Goal: Task Accomplishment & Management: Complete application form

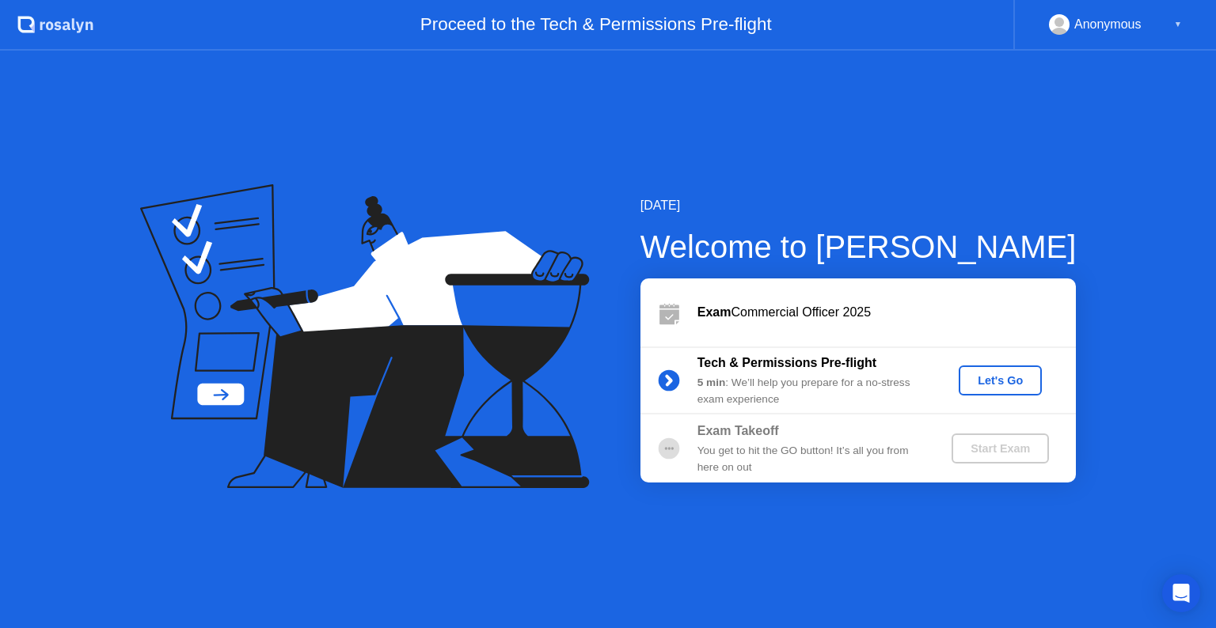
click at [996, 381] on div "Let's Go" at bounding box center [1000, 380] width 70 height 13
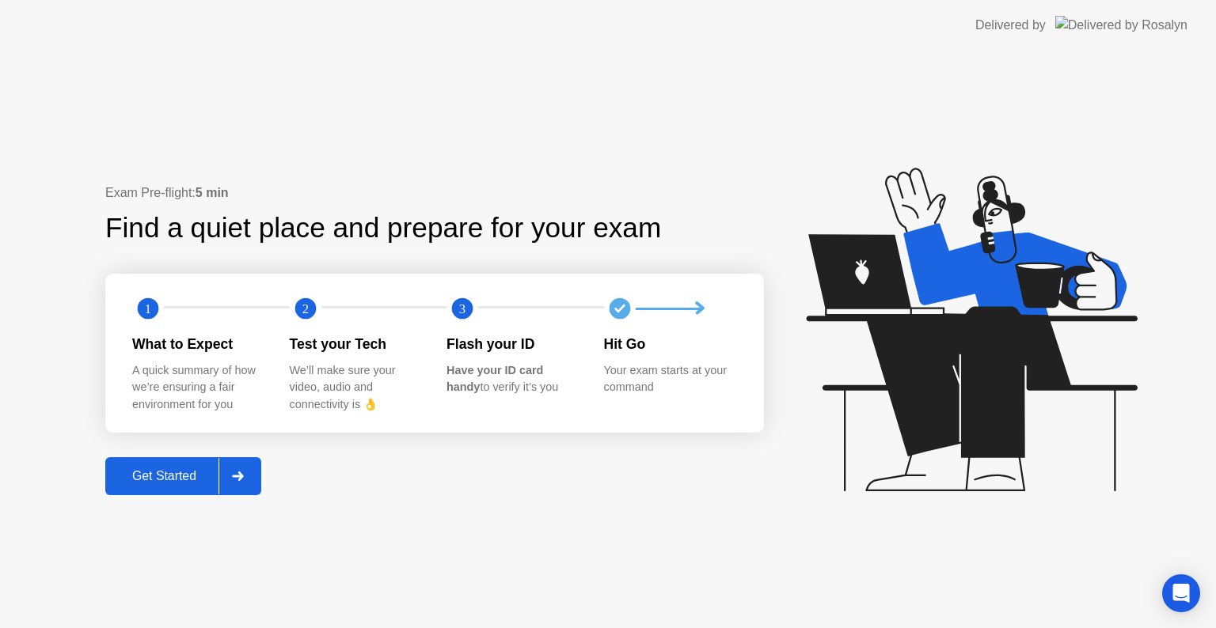
click at [158, 469] on div "Get Started" at bounding box center [164, 476] width 108 height 14
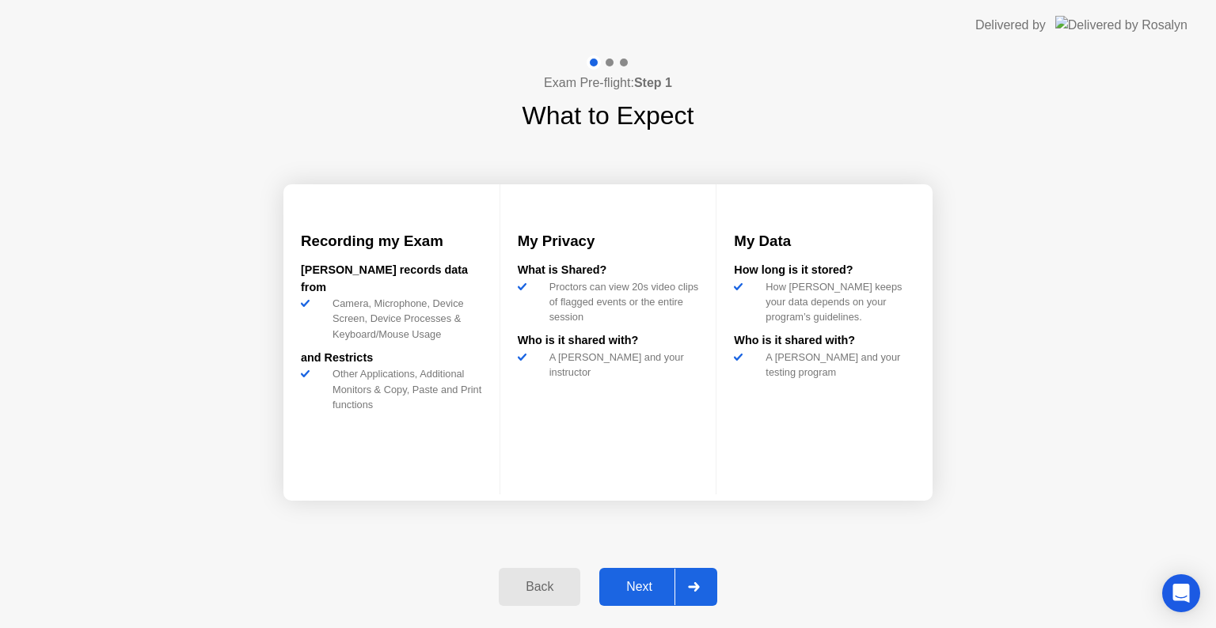
click at [655, 601] on button "Next" at bounding box center [658, 587] width 118 height 38
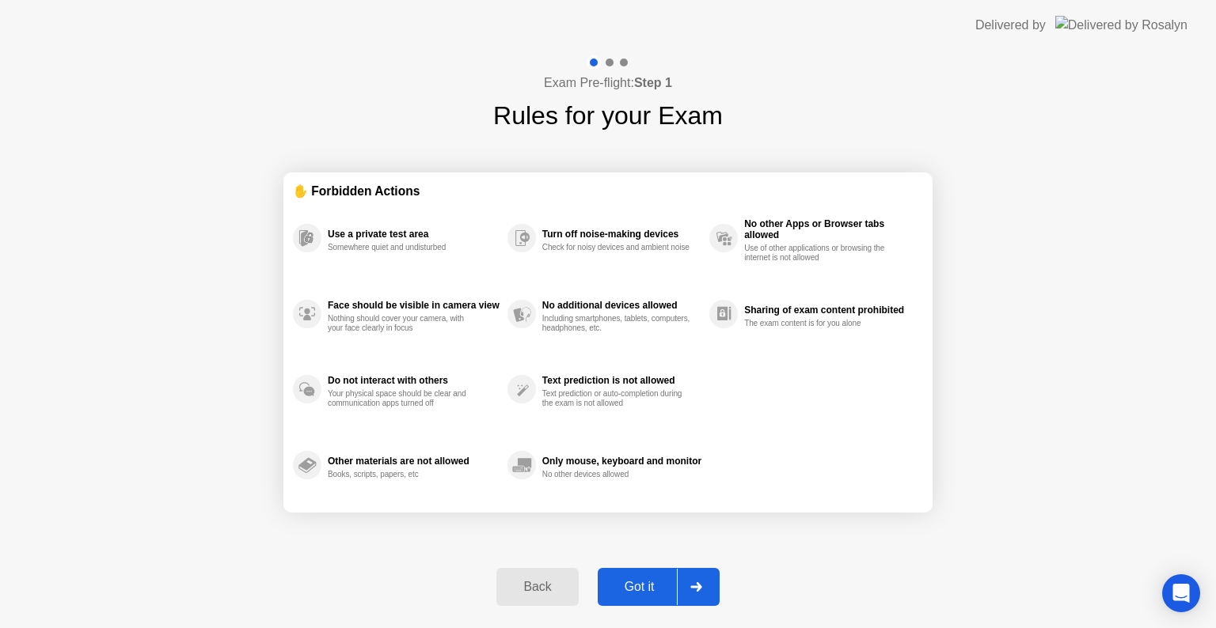
click at [643, 585] on div "Got it" at bounding box center [639, 587] width 74 height 14
select select "**********"
select select "*******"
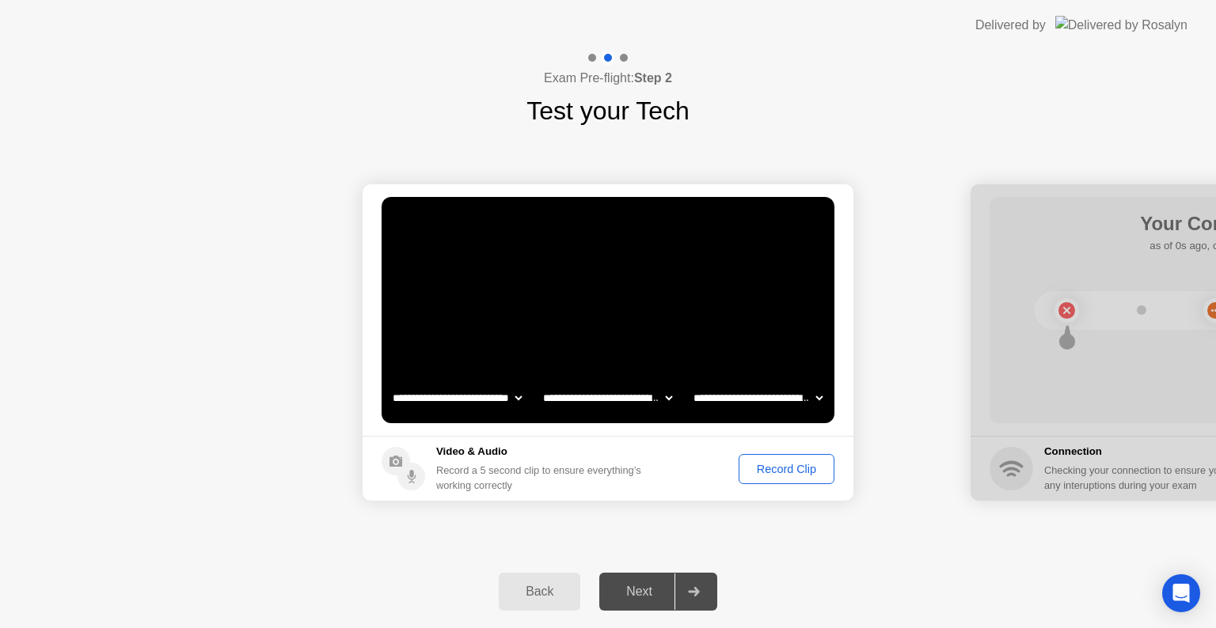
click at [766, 465] on div "Record Clip" at bounding box center [786, 469] width 85 height 13
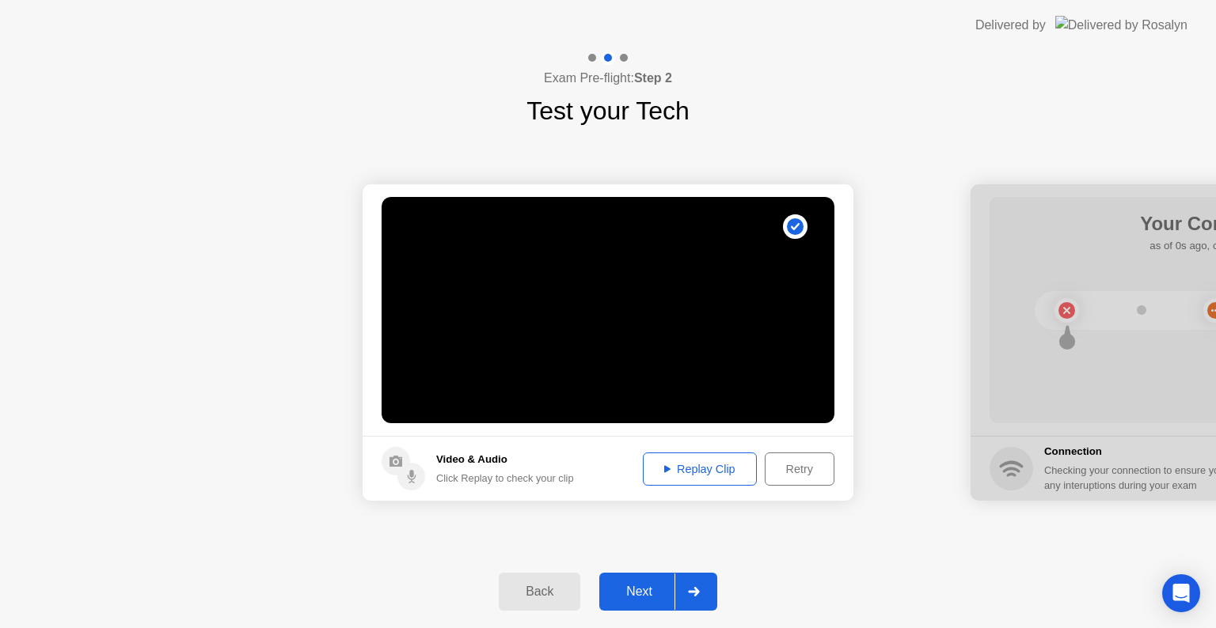
click at [691, 472] on div "Replay Clip" at bounding box center [699, 469] width 103 height 13
click at [638, 586] on div "Next" at bounding box center [639, 592] width 70 height 14
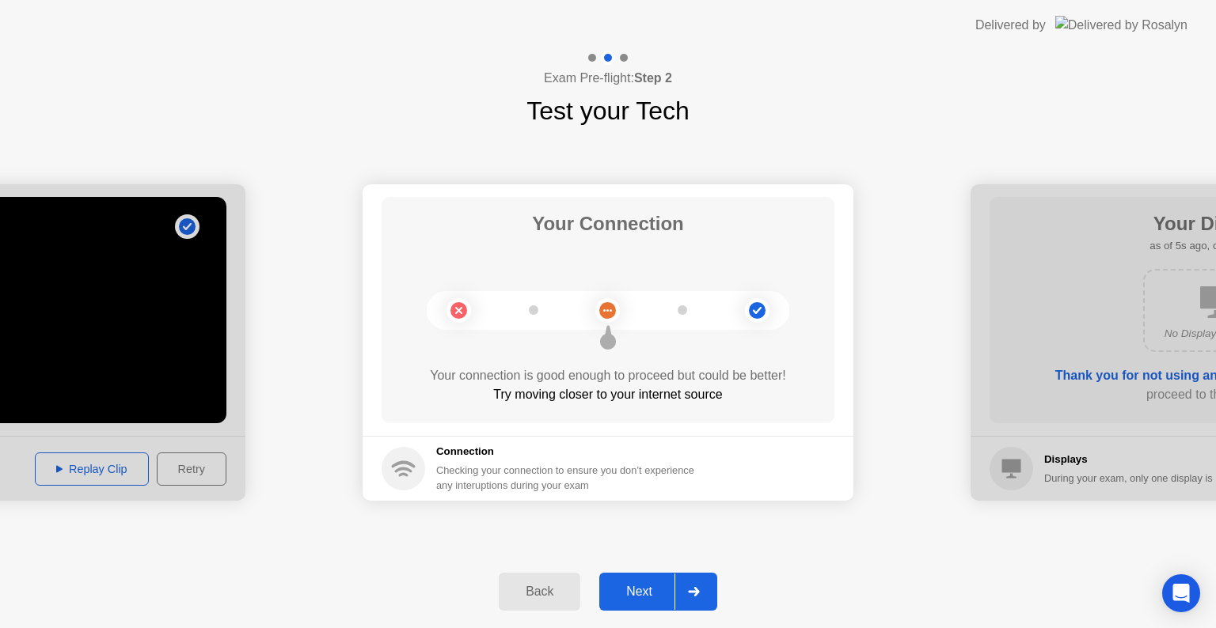
click at [640, 592] on div "Next" at bounding box center [639, 592] width 70 height 14
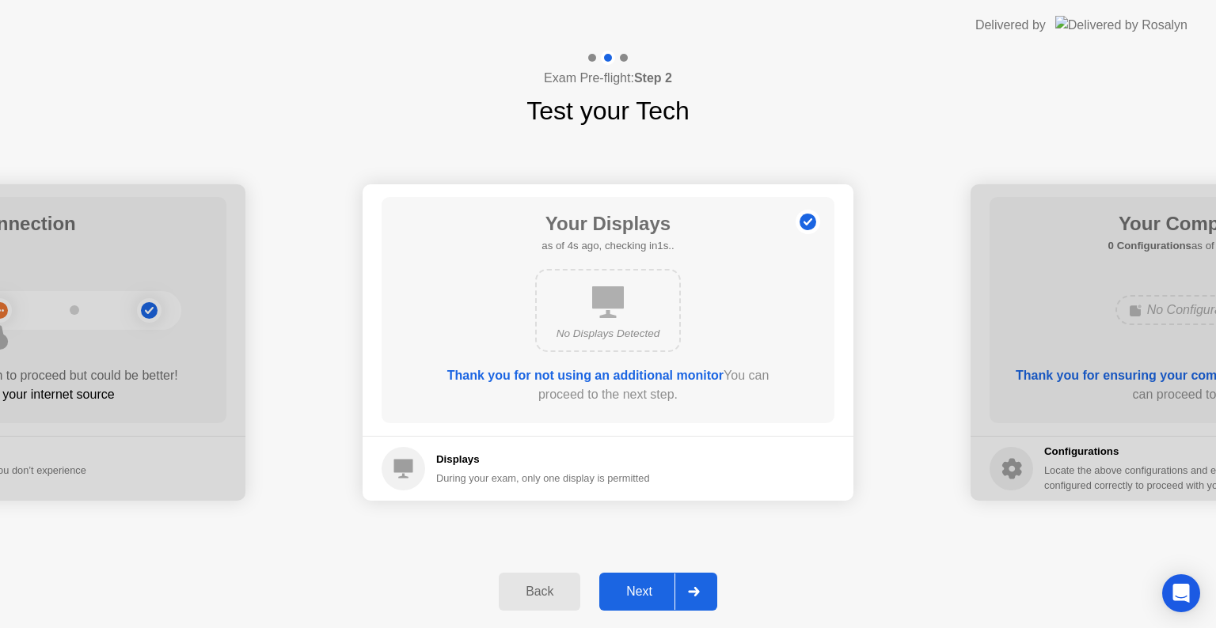
click at [635, 588] on div "Next" at bounding box center [639, 592] width 70 height 14
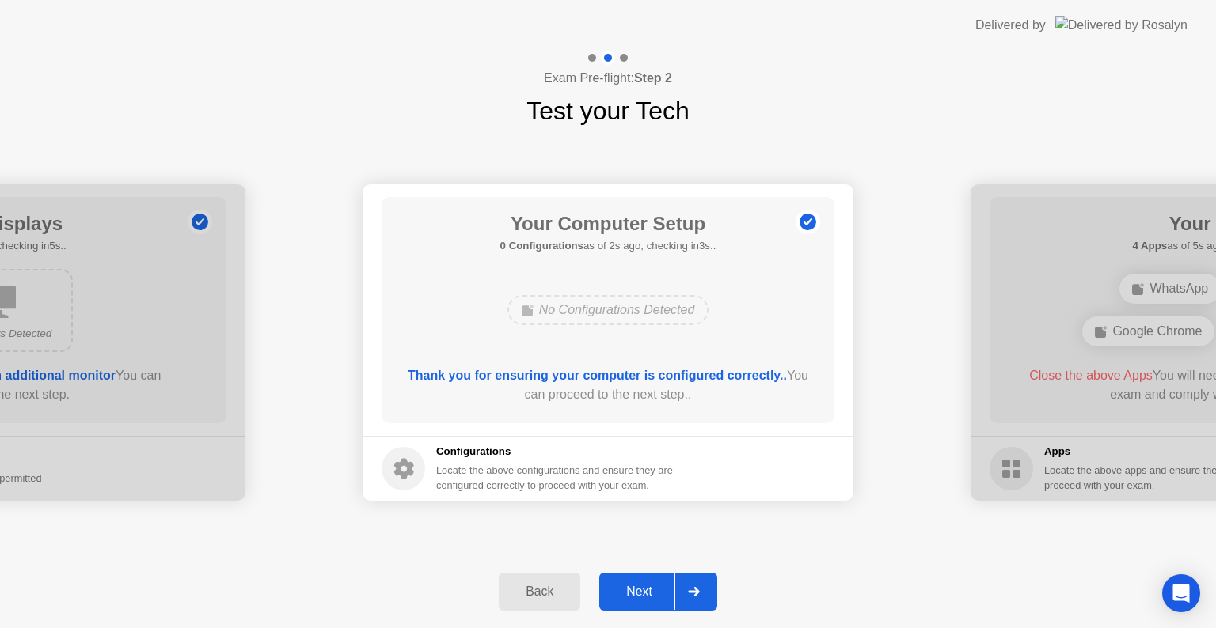
click at [640, 590] on div "Next" at bounding box center [639, 592] width 70 height 14
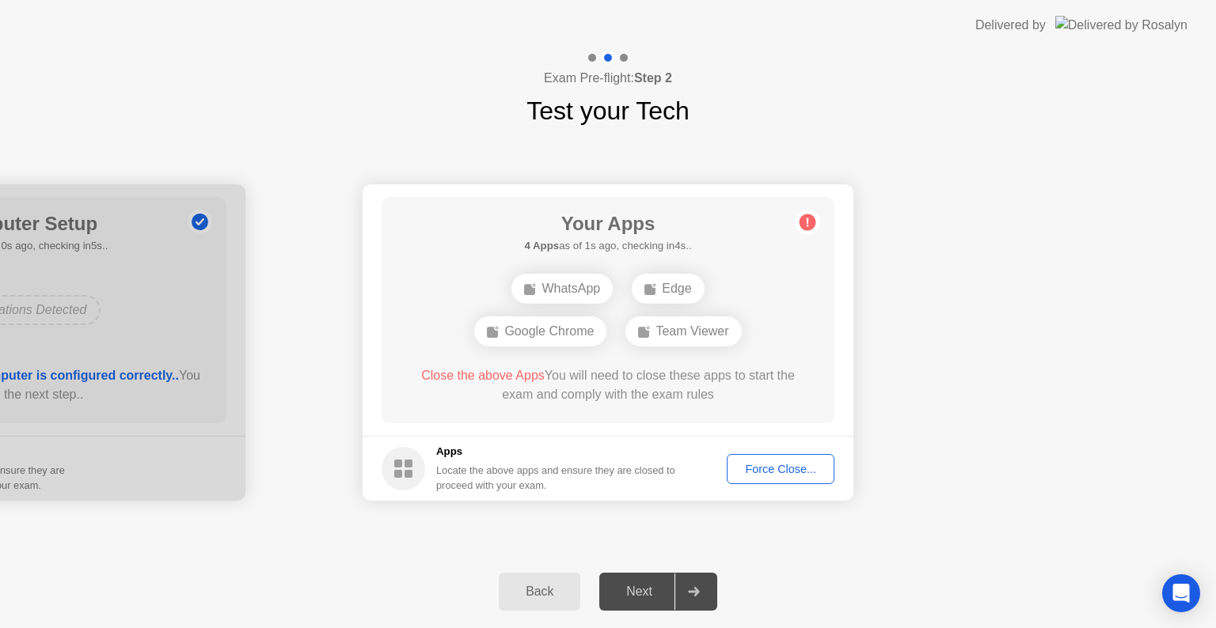
click at [637, 594] on div "Next" at bounding box center [639, 592] width 70 height 14
click at [765, 473] on div "Force Close..." at bounding box center [780, 469] width 97 height 13
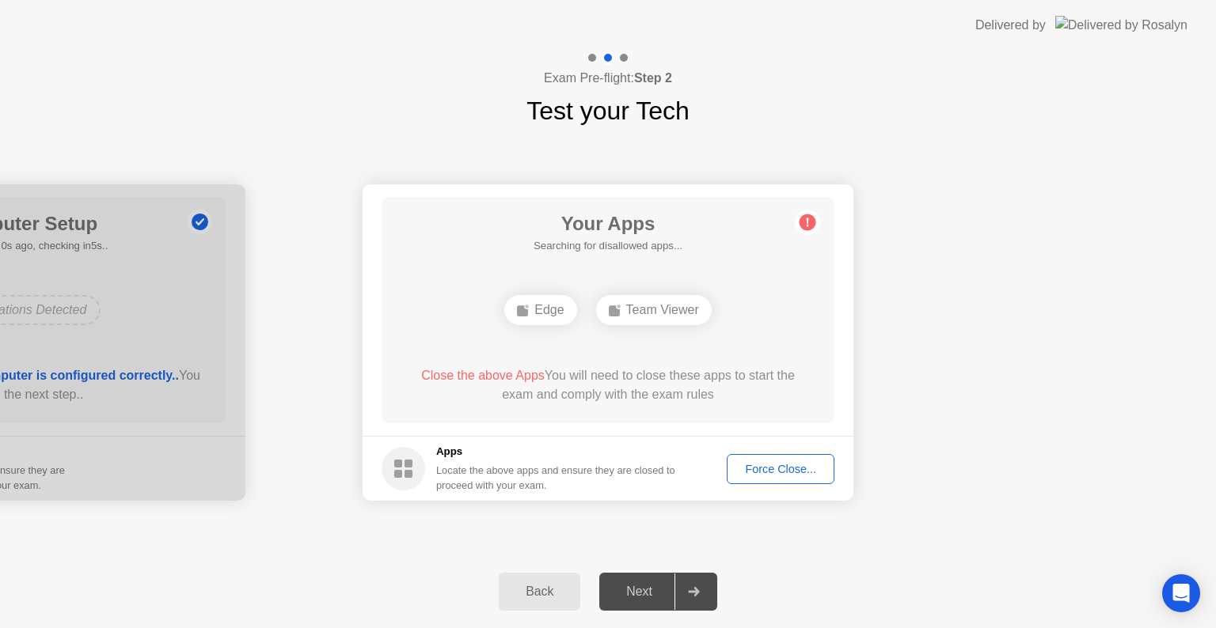
click at [777, 475] on div "Force Close..." at bounding box center [780, 469] width 97 height 13
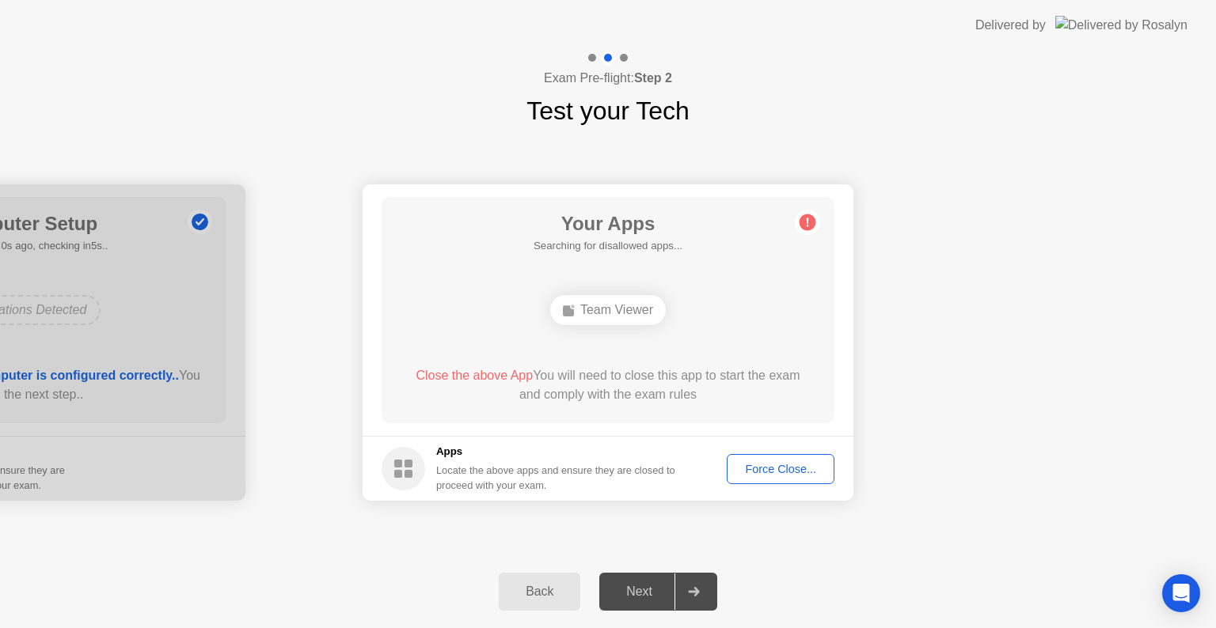
click at [399, 476] on rect at bounding box center [398, 474] width 8 height 8
click at [772, 470] on div "Force Close..." at bounding box center [780, 469] width 97 height 13
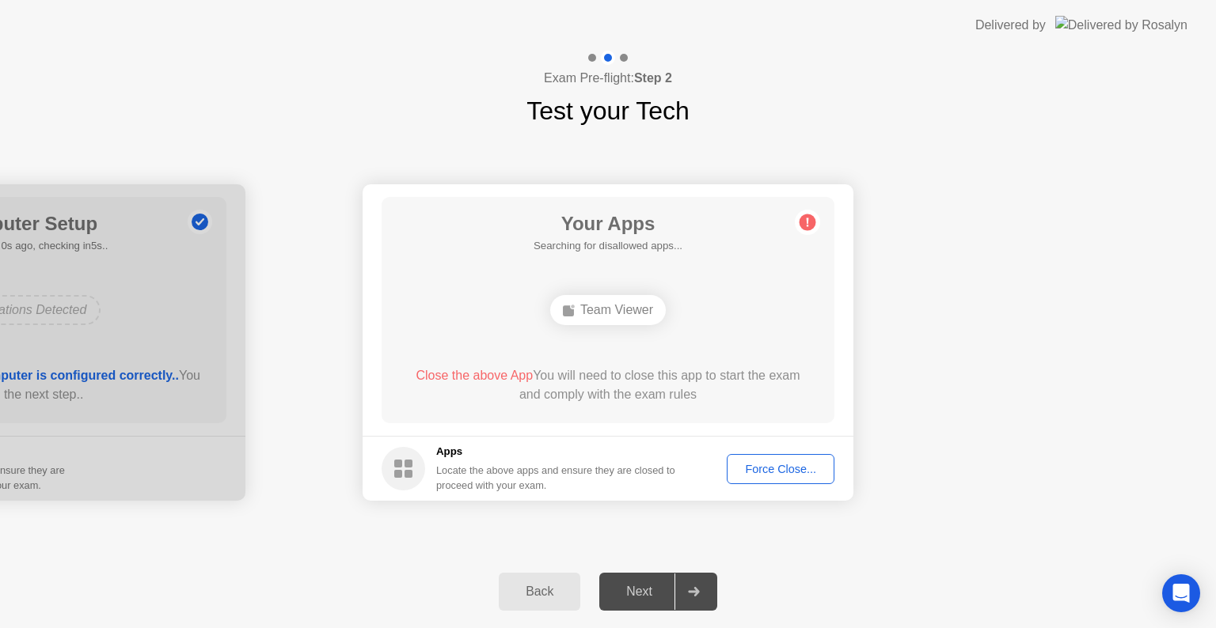
click at [775, 470] on div "Force Close..." at bounding box center [780, 469] width 97 height 13
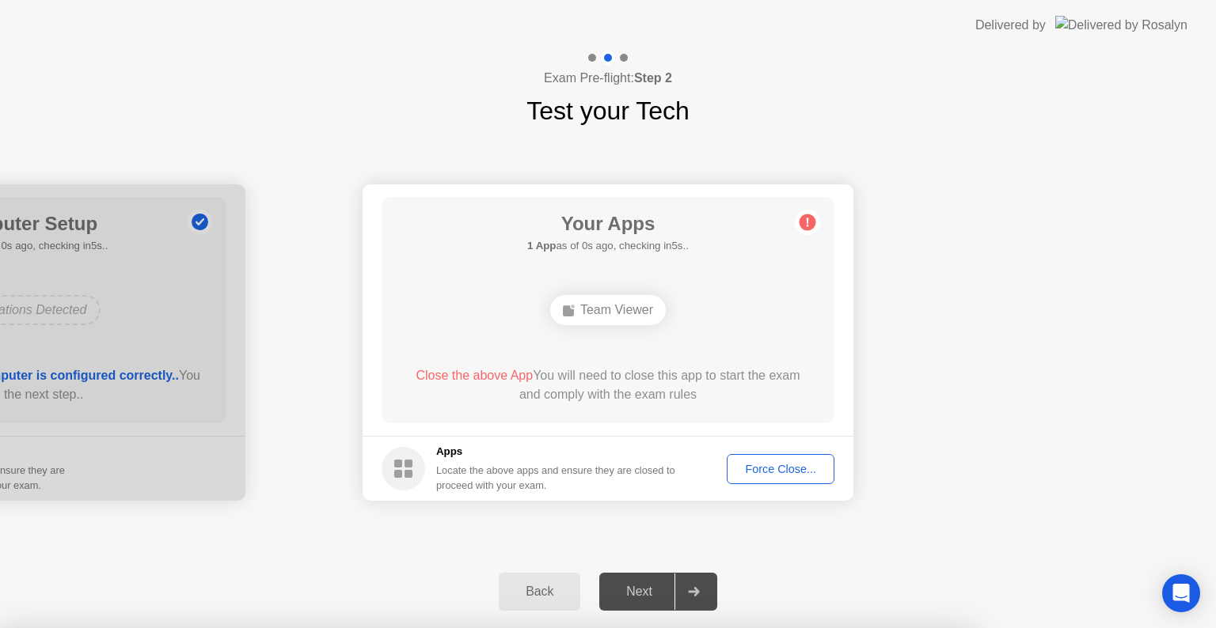
drag, startPoint x: 796, startPoint y: 581, endPoint x: 791, endPoint y: 567, distance: 15.3
click at [796, 628] on div at bounding box center [608, 628] width 1216 height 0
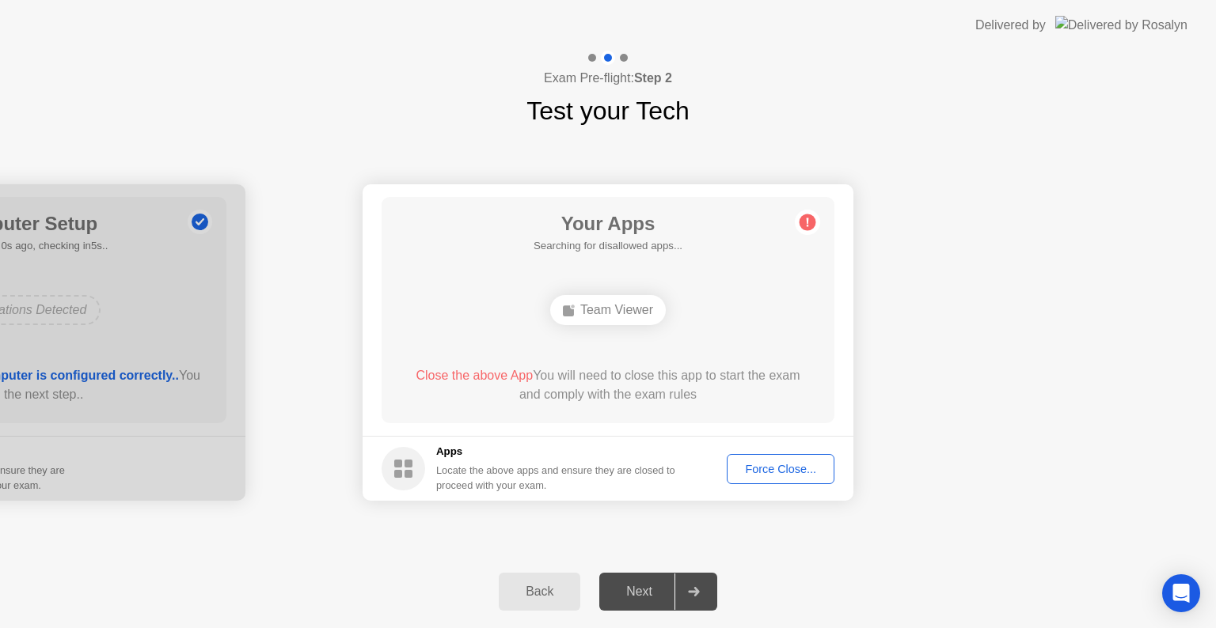
click at [776, 463] on div "Force Close..." at bounding box center [780, 469] width 97 height 13
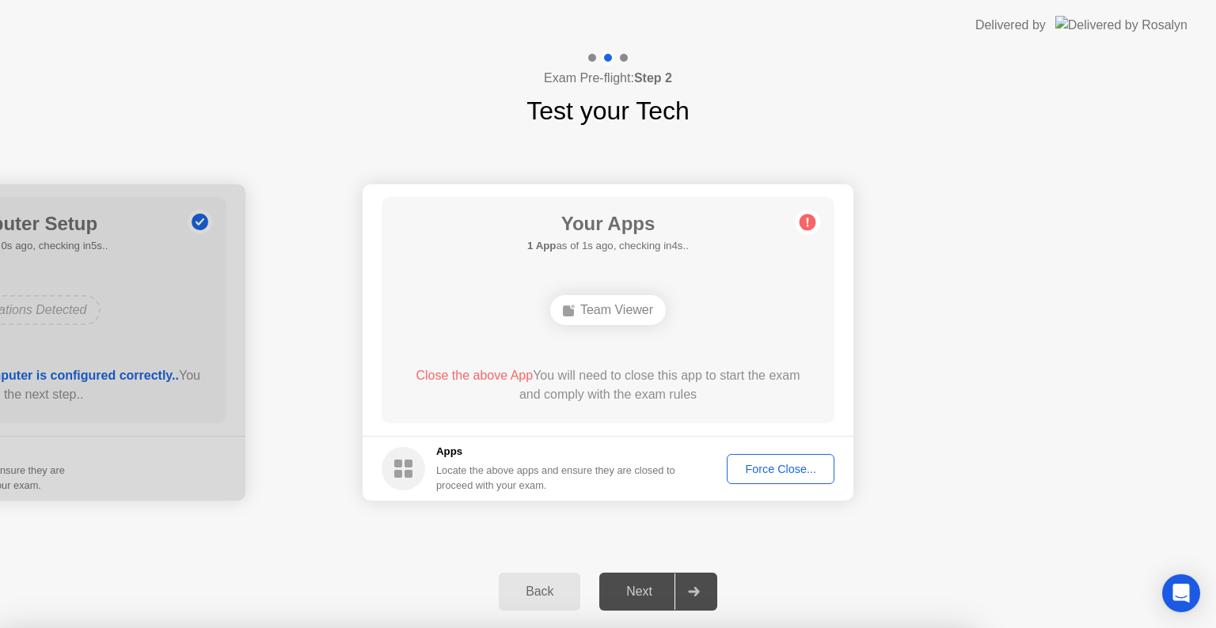
click at [1070, 628] on div at bounding box center [608, 628] width 1216 height 0
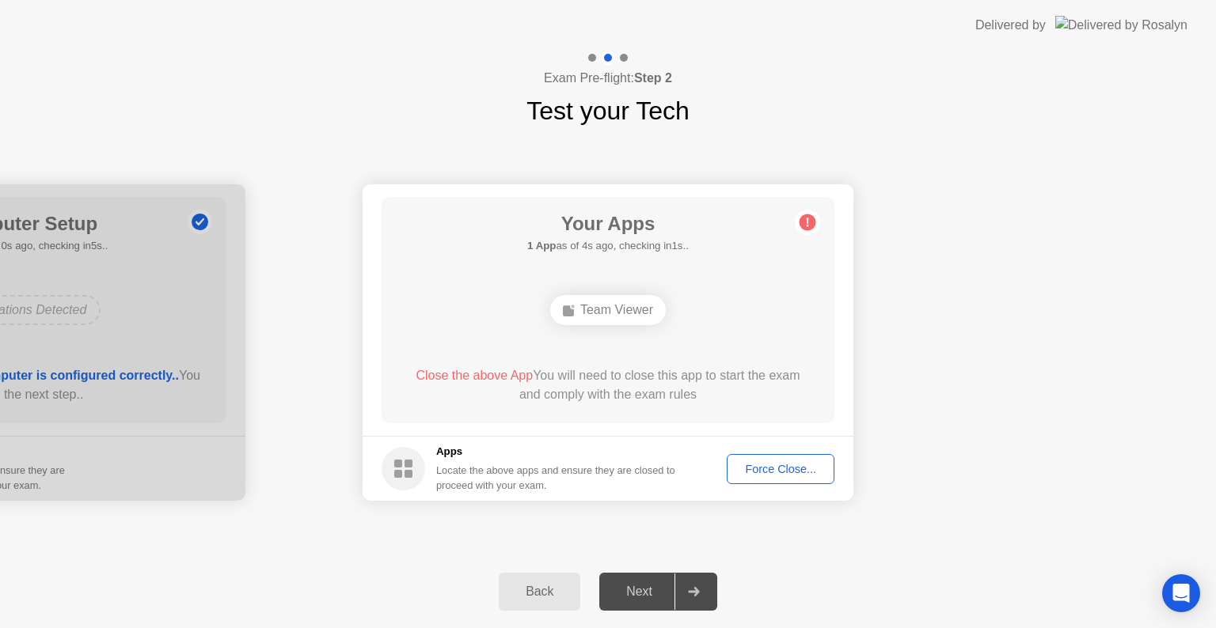
click at [795, 470] on div "Force Close..." at bounding box center [780, 469] width 97 height 13
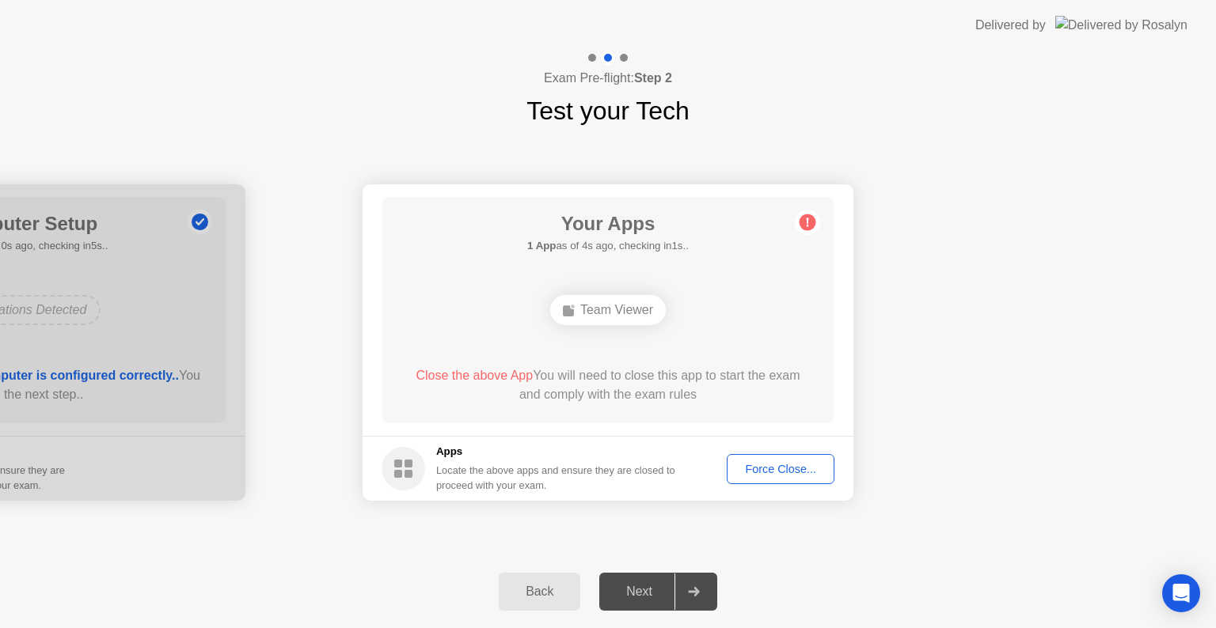
click at [875, 565] on div "Back Next" at bounding box center [608, 592] width 1216 height 73
click at [776, 469] on div "Force Close..." at bounding box center [780, 469] width 97 height 13
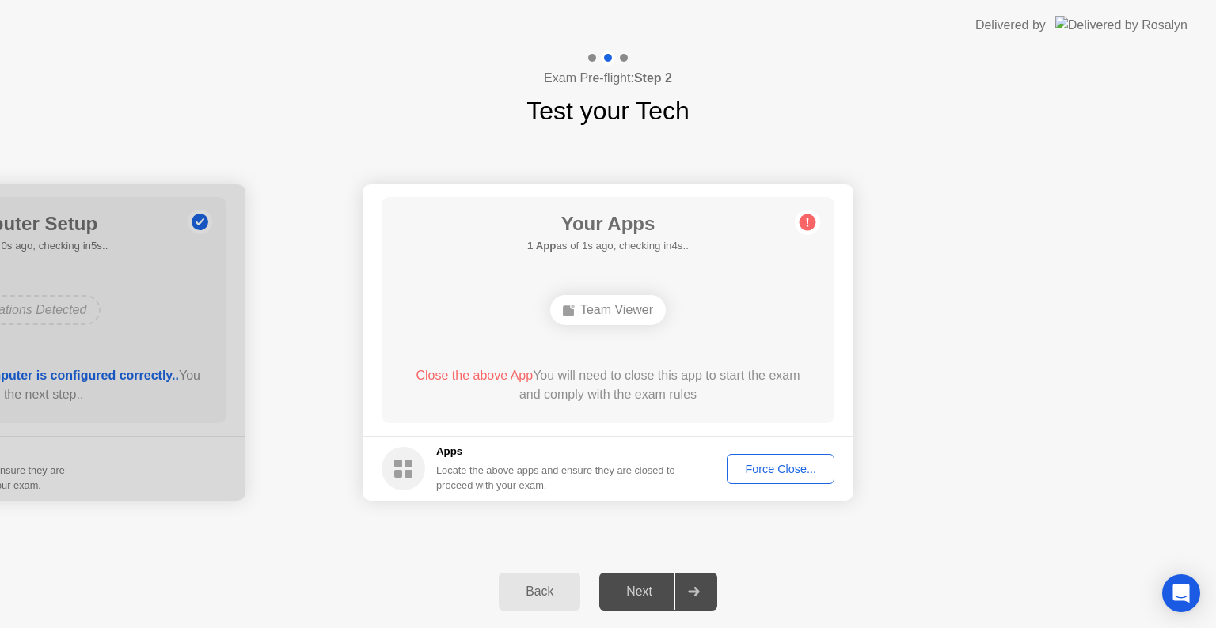
click at [621, 55] on div at bounding box center [624, 58] width 8 height 8
click at [777, 454] on button "Force Close..." at bounding box center [781, 469] width 108 height 30
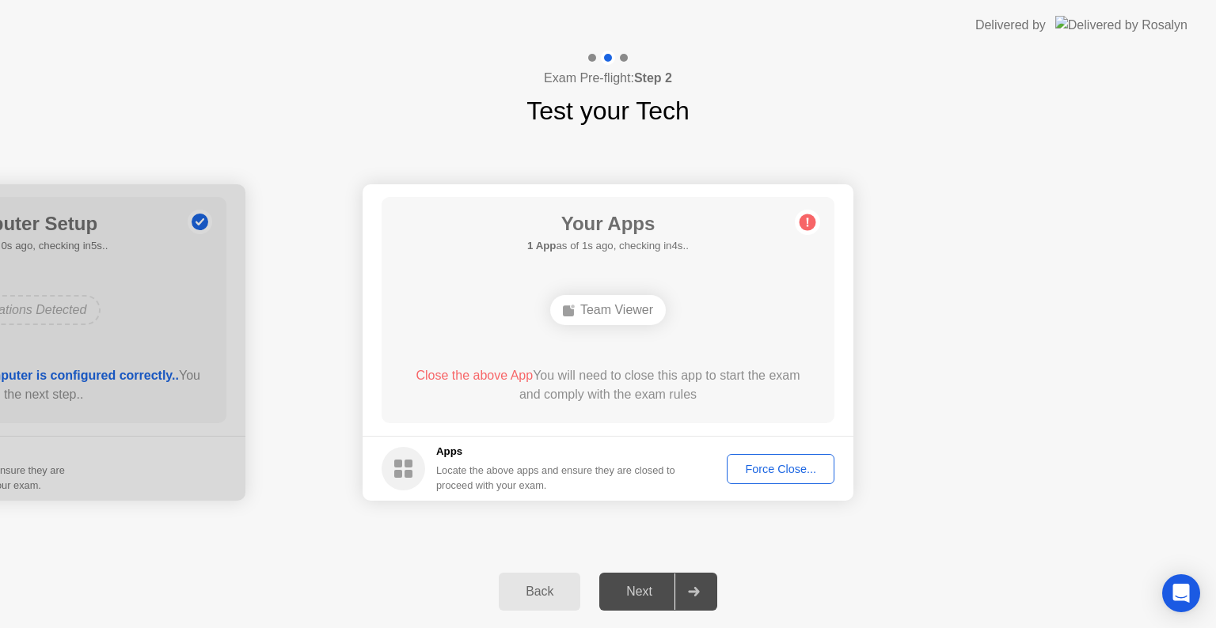
click at [697, 605] on div at bounding box center [693, 592] width 38 height 36
click at [533, 591] on div "Back" at bounding box center [539, 592] width 72 height 14
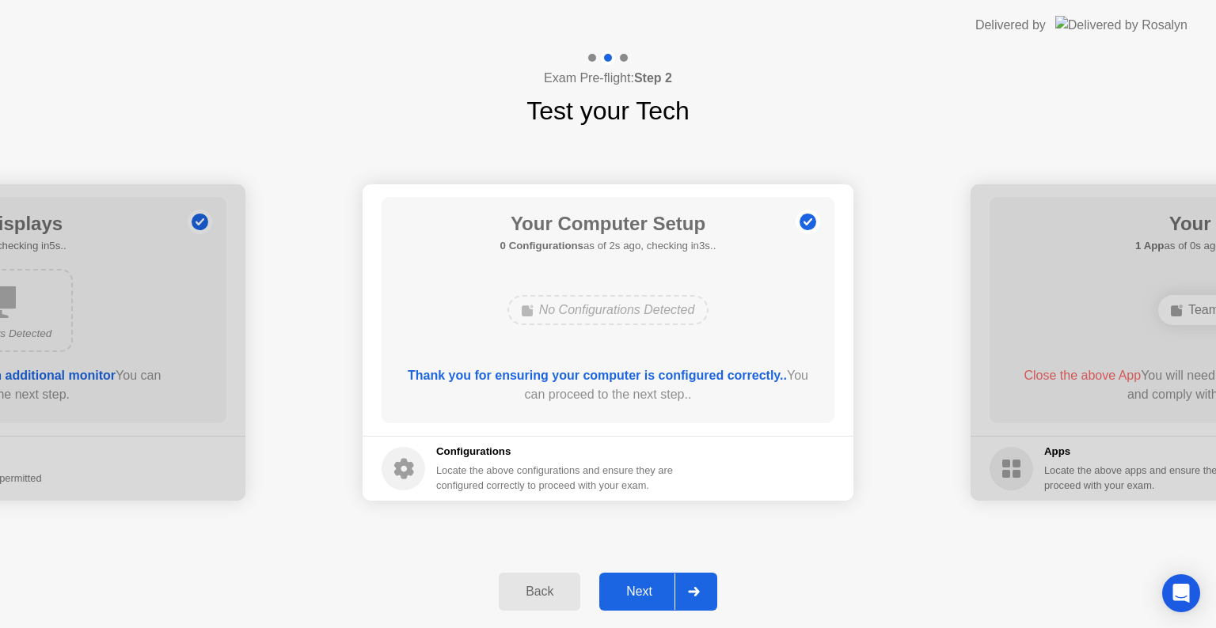
click at [476, 462] on div "Configurations Locate the above configurations and ensure they are configured c…" at bounding box center [556, 468] width 240 height 49
click at [703, 598] on div at bounding box center [693, 592] width 38 height 36
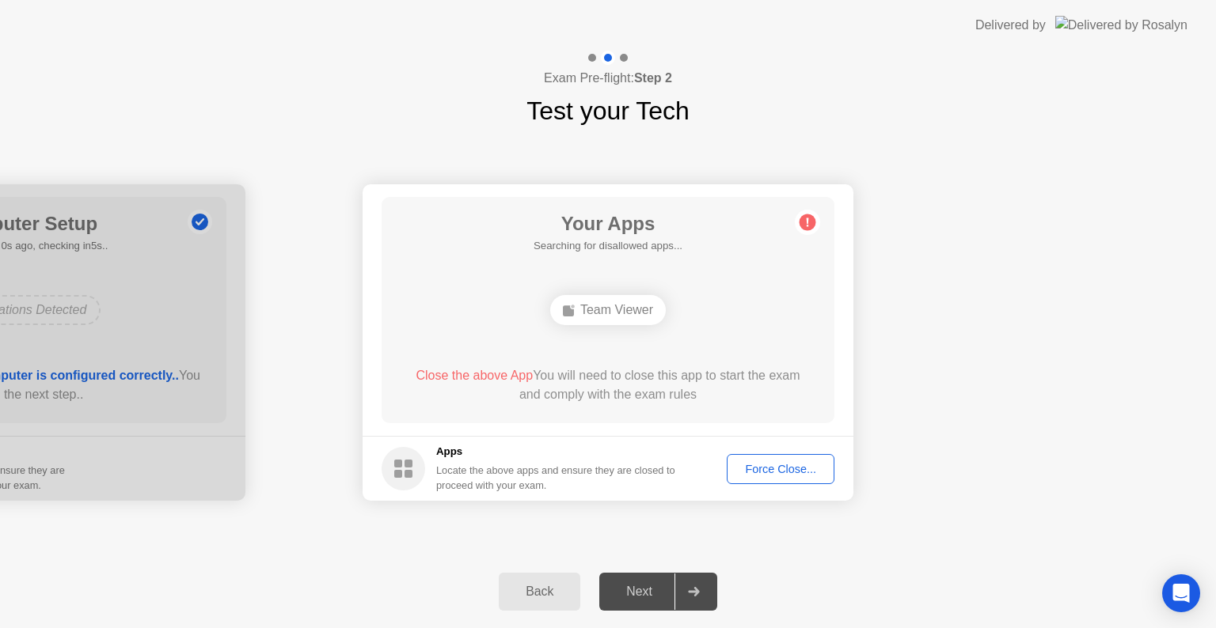
click at [778, 469] on div "Force Close..." at bounding box center [780, 469] width 97 height 13
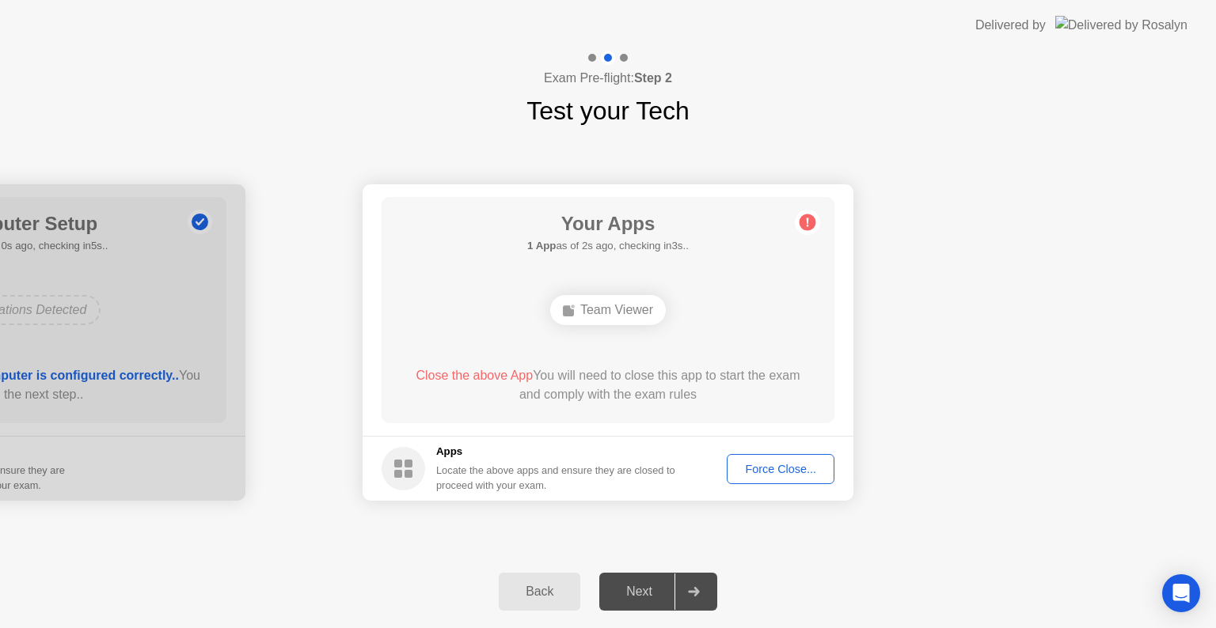
click at [772, 470] on div "Force Close..." at bounding box center [780, 469] width 97 height 13
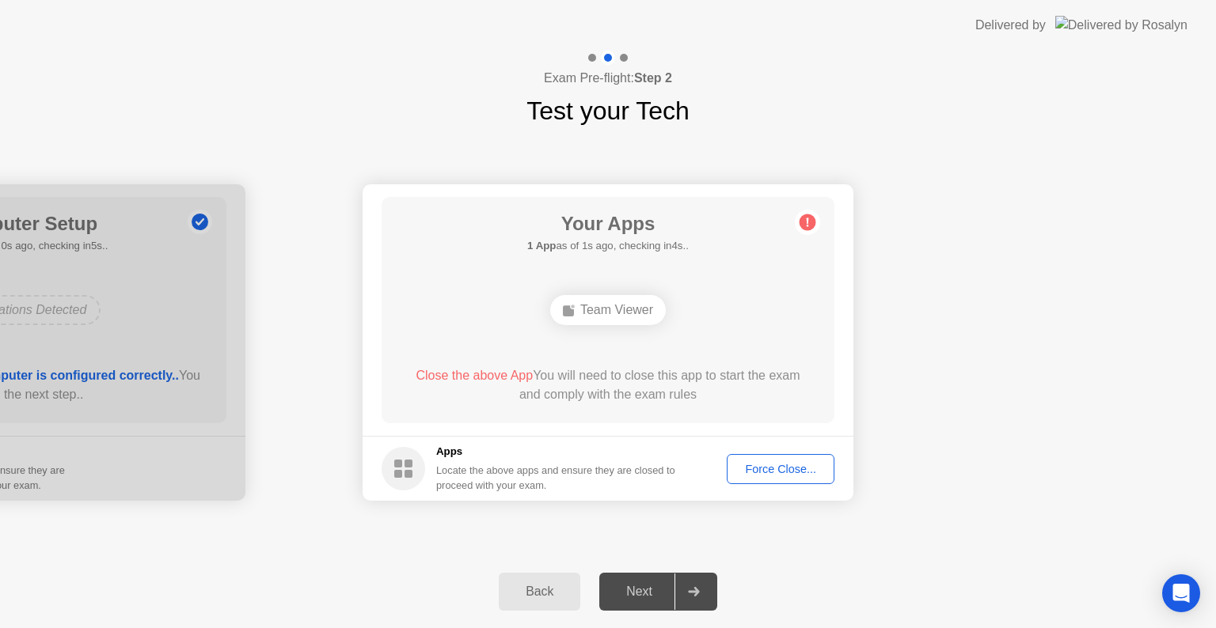
click at [415, 473] on circle at bounding box center [403, 469] width 44 height 44
click at [765, 478] on button "Force Close..." at bounding box center [781, 469] width 108 height 30
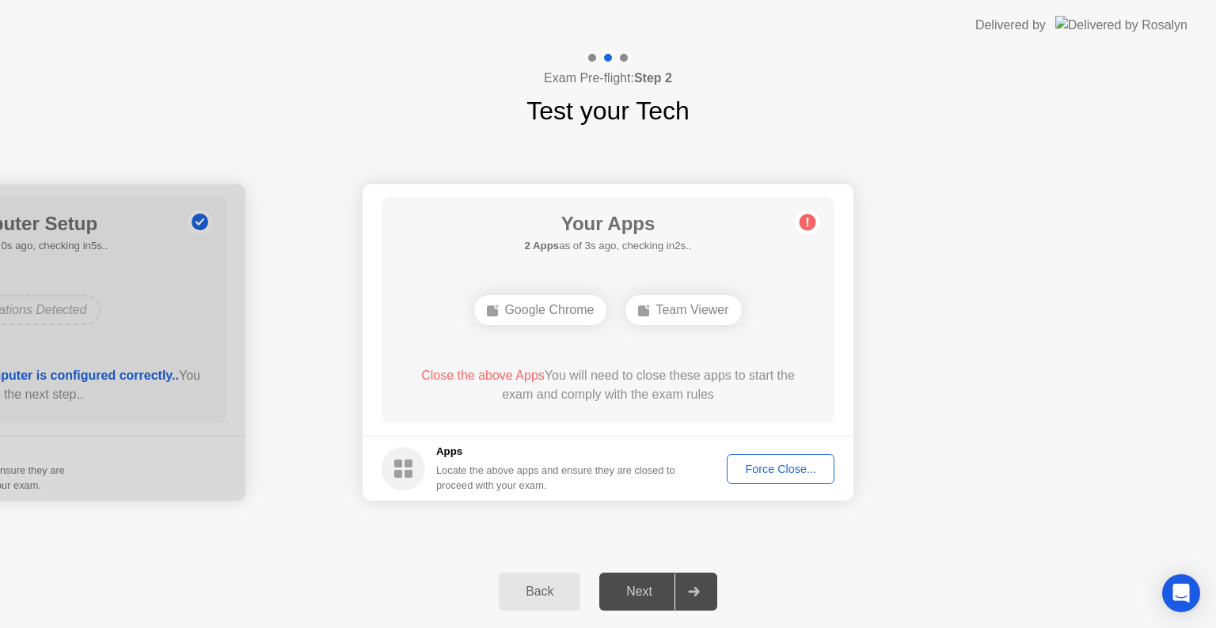
click at [755, 470] on div "Force Close..." at bounding box center [780, 469] width 97 height 13
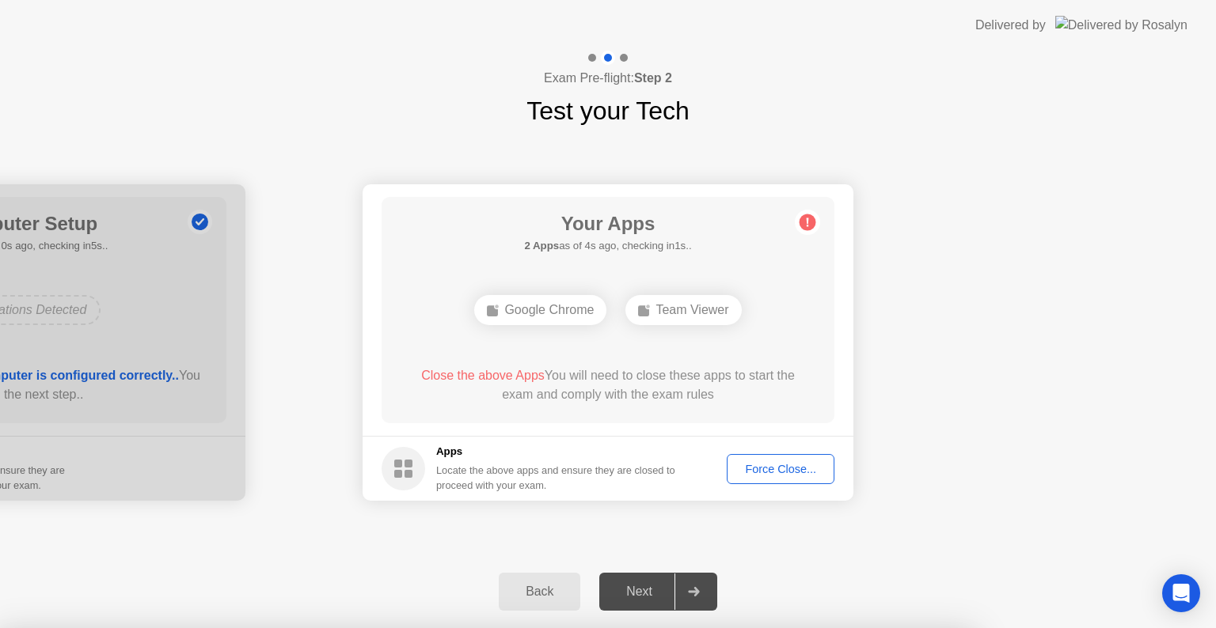
click at [897, 628] on div at bounding box center [608, 628] width 1216 height 0
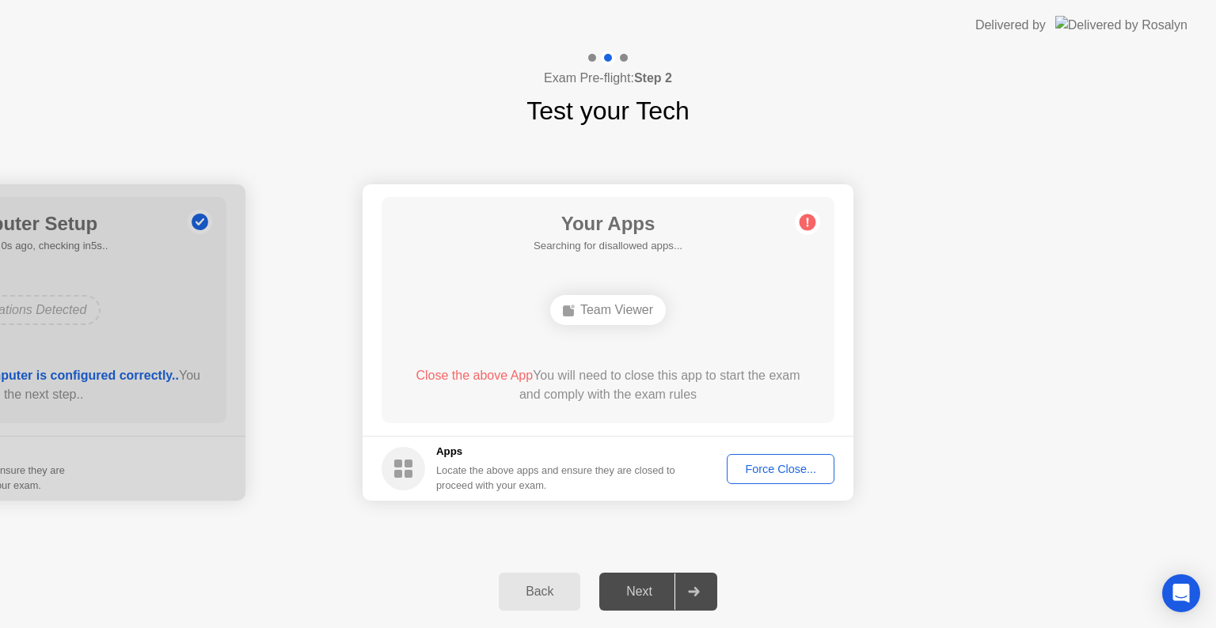
click at [785, 473] on div "Force Close..." at bounding box center [780, 469] width 97 height 13
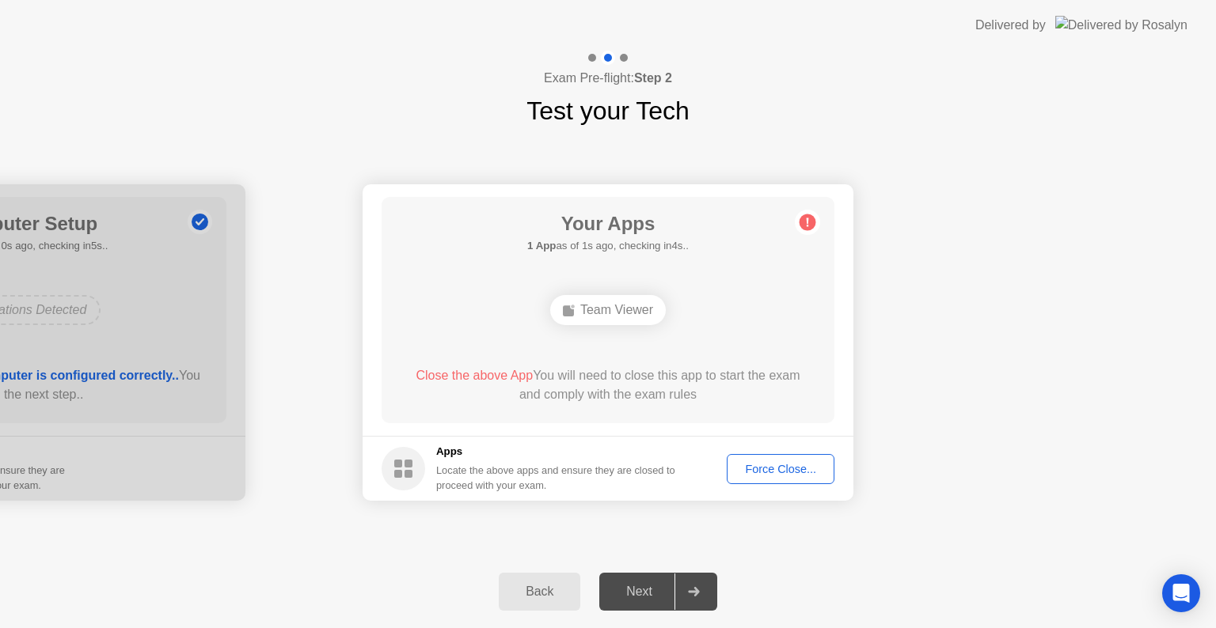
click at [783, 468] on div "Force Close..." at bounding box center [780, 469] width 97 height 13
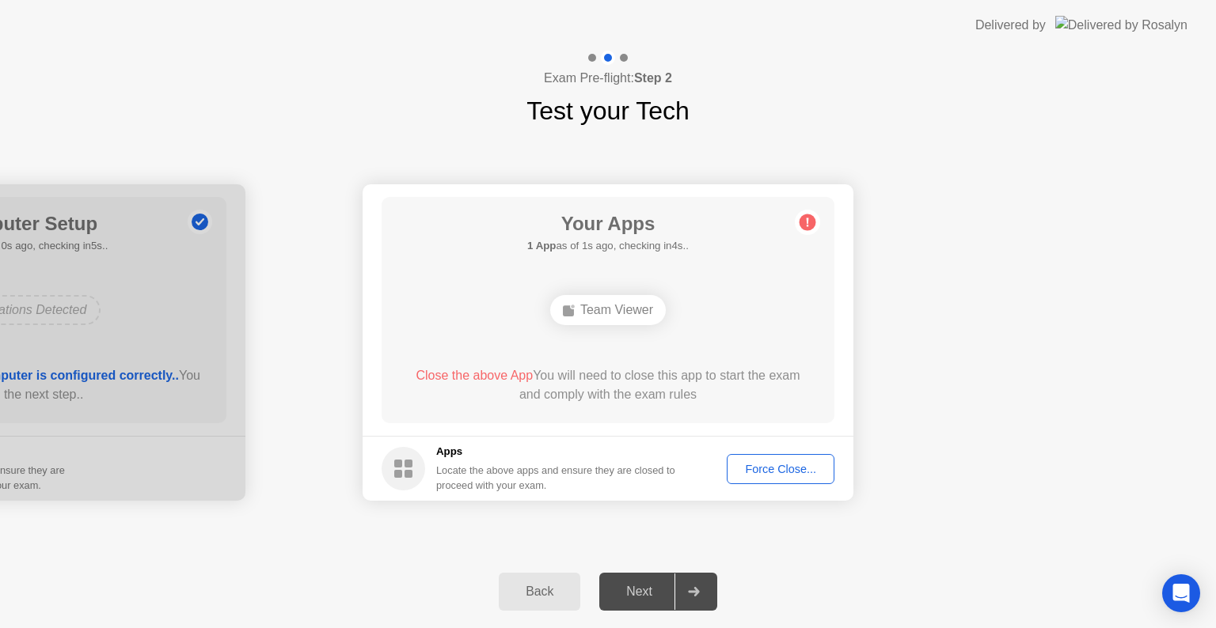
drag, startPoint x: 481, startPoint y: 461, endPoint x: 473, endPoint y: 443, distance: 20.2
click at [484, 450] on div "Apps Locate the above apps and ensure they are closed to proceed with your exam." at bounding box center [556, 468] width 240 height 49
click at [556, 586] on div "Back" at bounding box center [539, 592] width 72 height 14
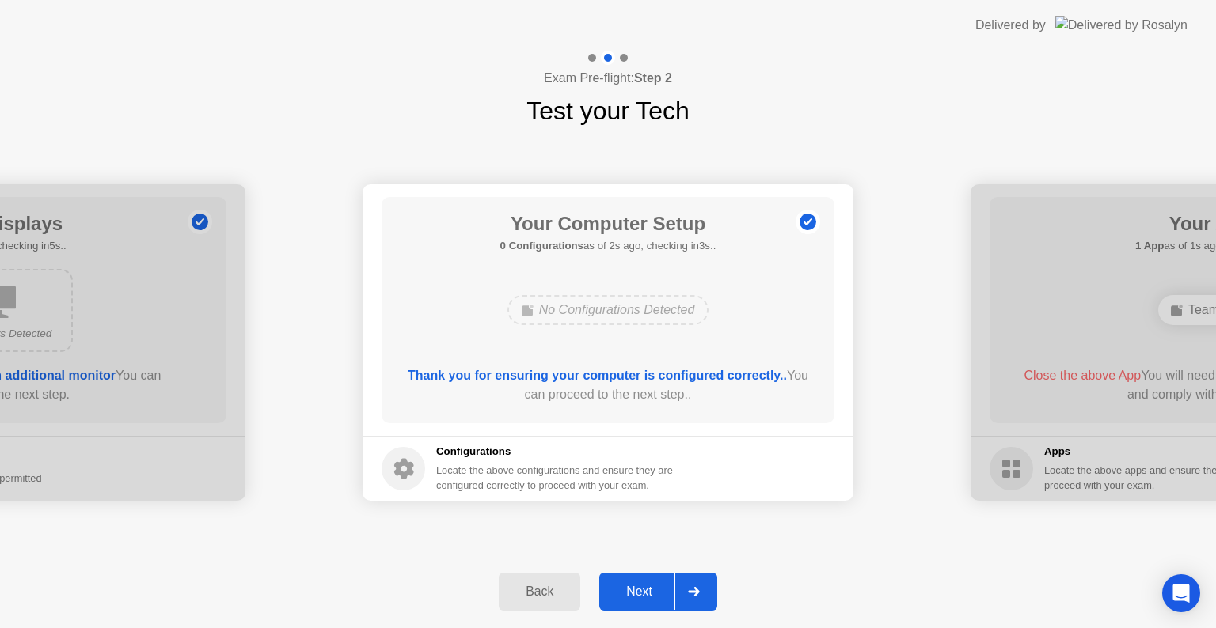
click at [557, 592] on div "Back" at bounding box center [539, 592] width 72 height 14
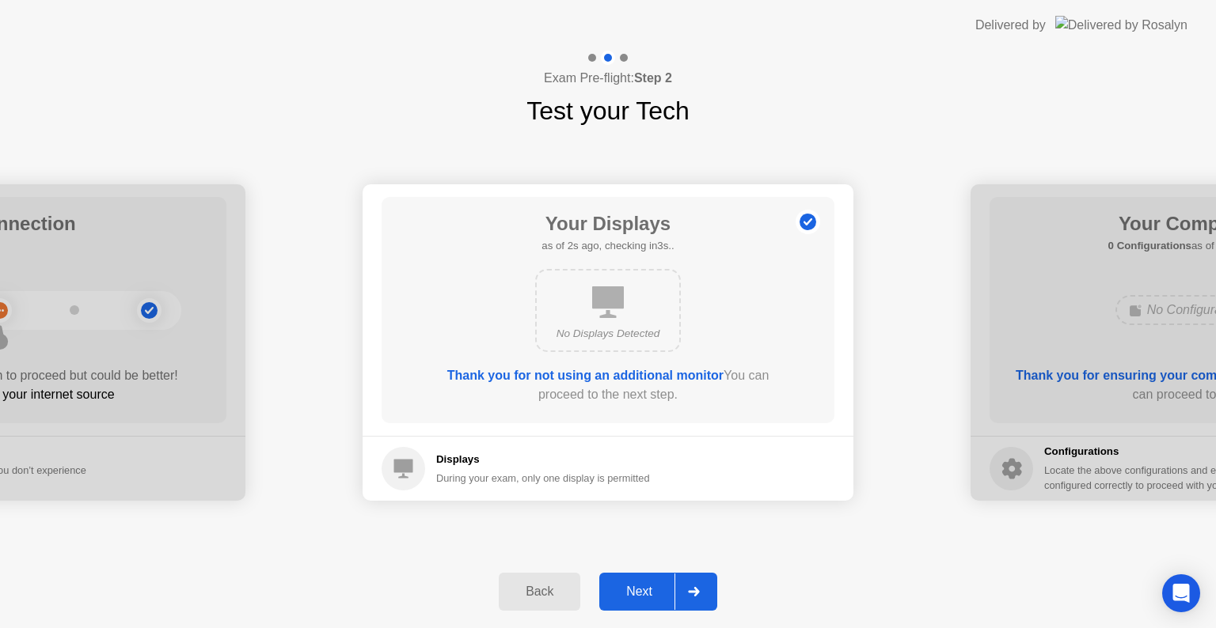
click at [652, 596] on div "Next" at bounding box center [639, 592] width 70 height 14
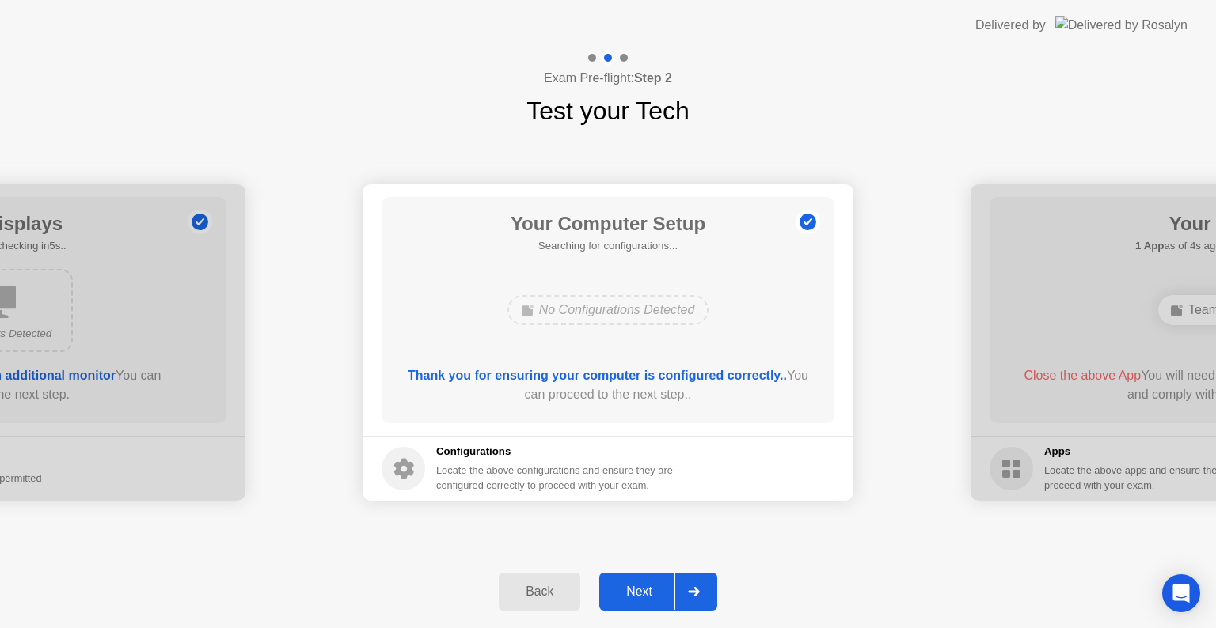
click at [652, 596] on div "Next" at bounding box center [639, 592] width 70 height 14
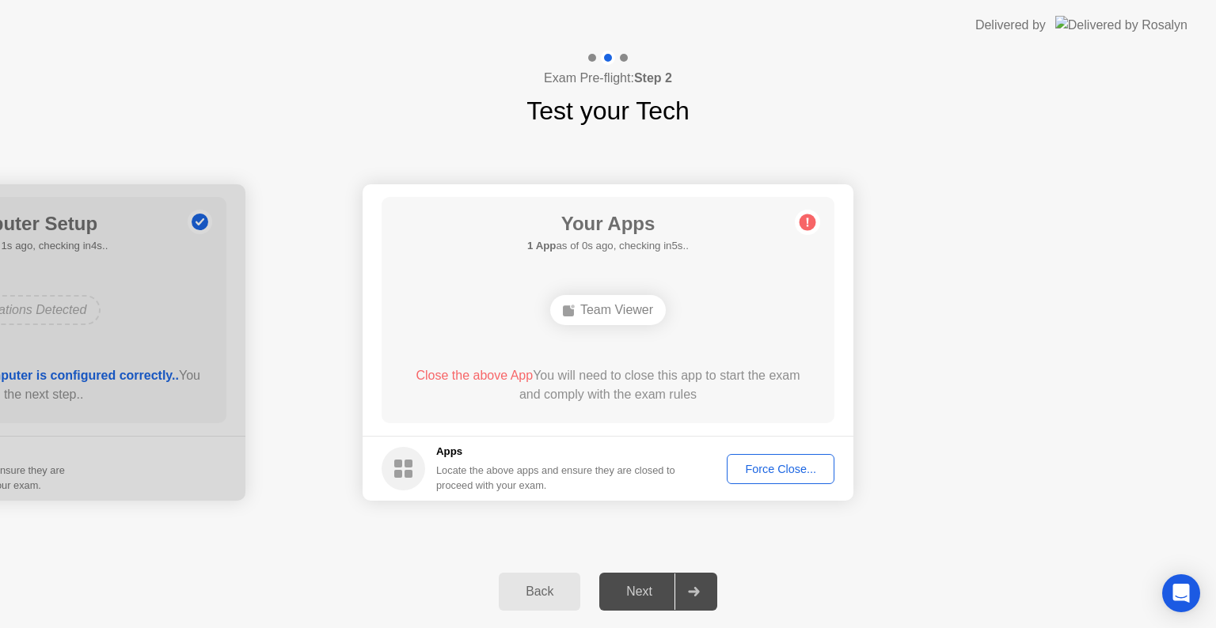
click at [812, 218] on circle at bounding box center [807, 222] width 17 height 17
click at [784, 472] on div "Force Close..." at bounding box center [780, 469] width 97 height 13
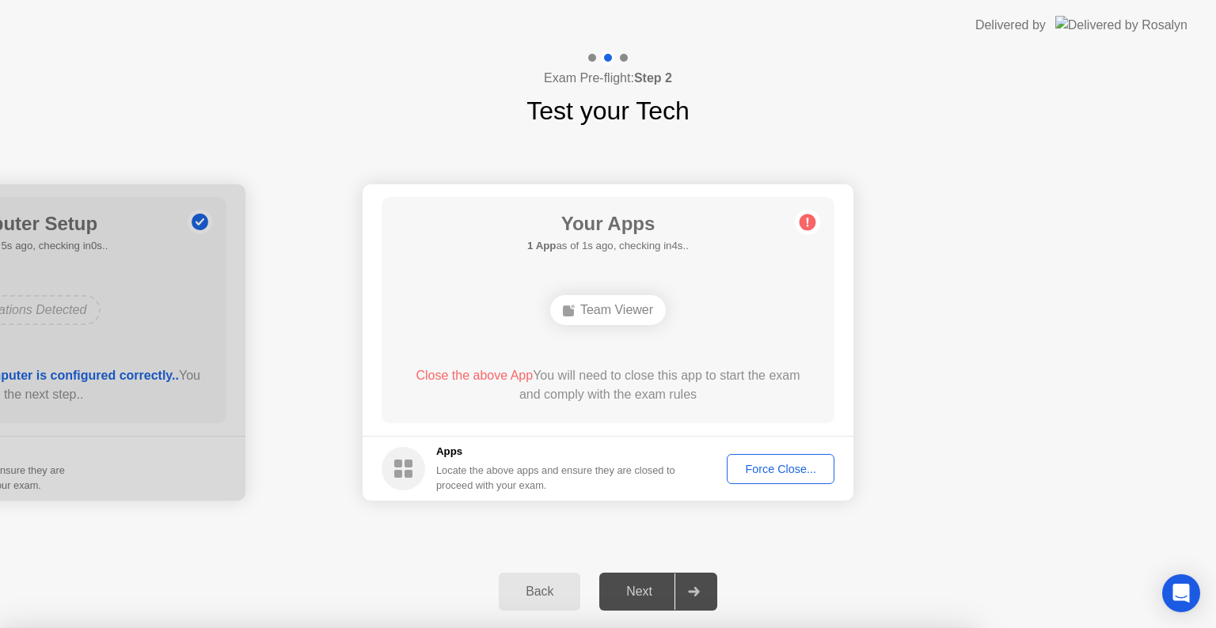
click at [1181, 600] on icon "Open Intercom Messenger" at bounding box center [1181, 593] width 21 height 21
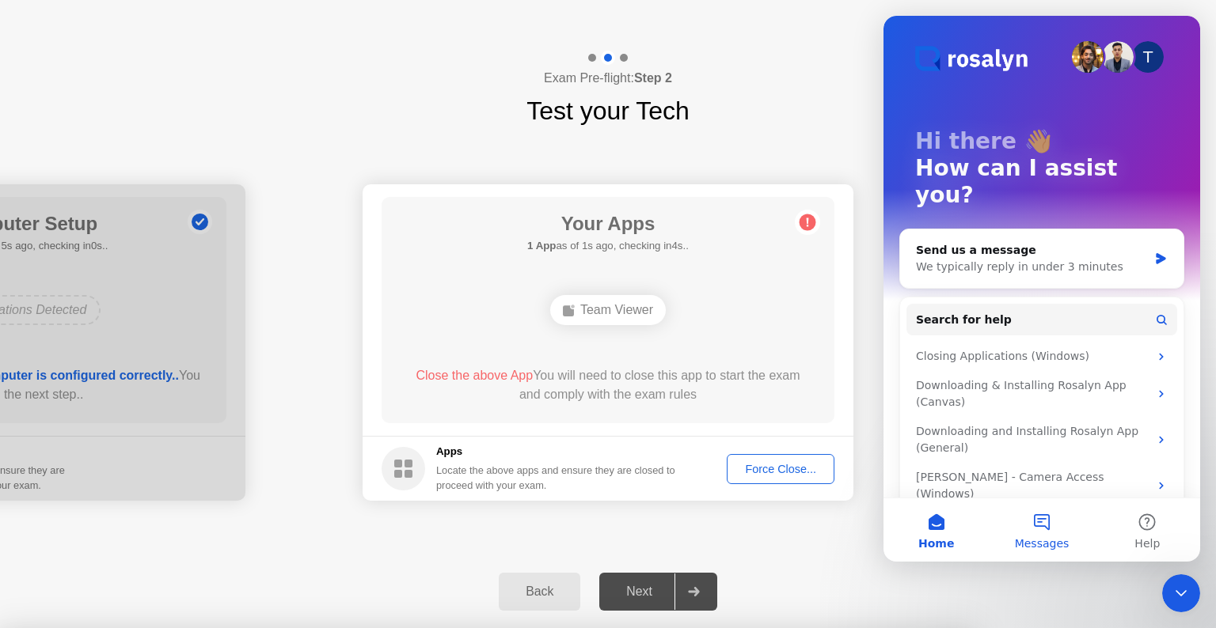
click at [1044, 531] on button "Messages" at bounding box center [1041, 530] width 105 height 63
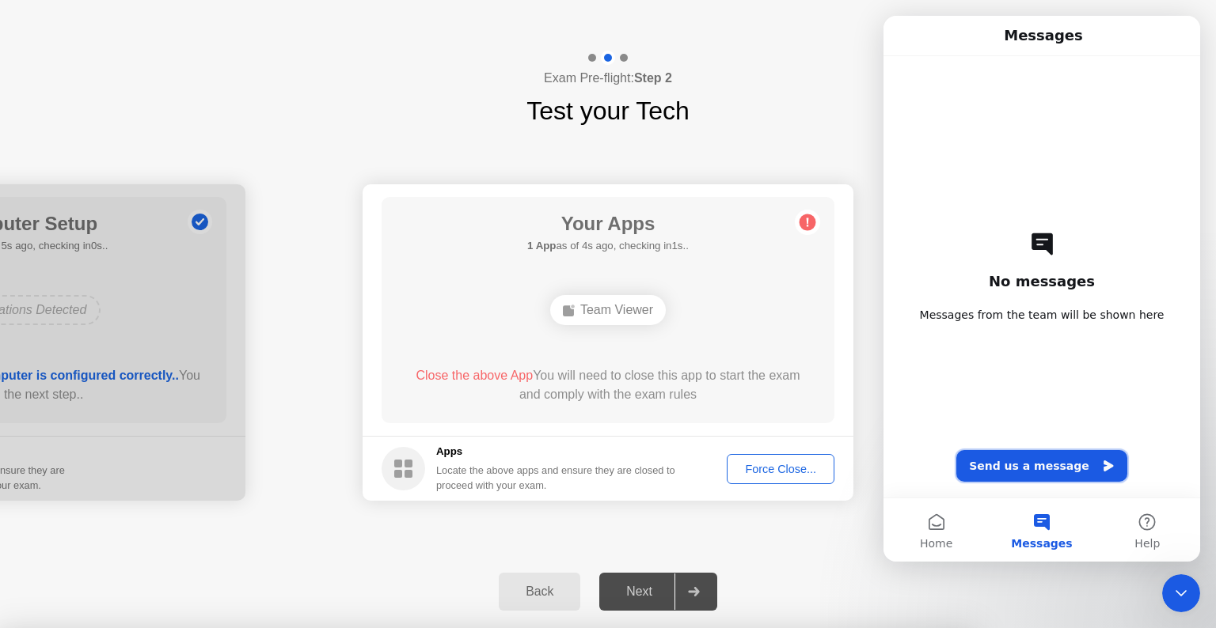
click at [1028, 468] on button "Send us a message" at bounding box center [1041, 466] width 171 height 32
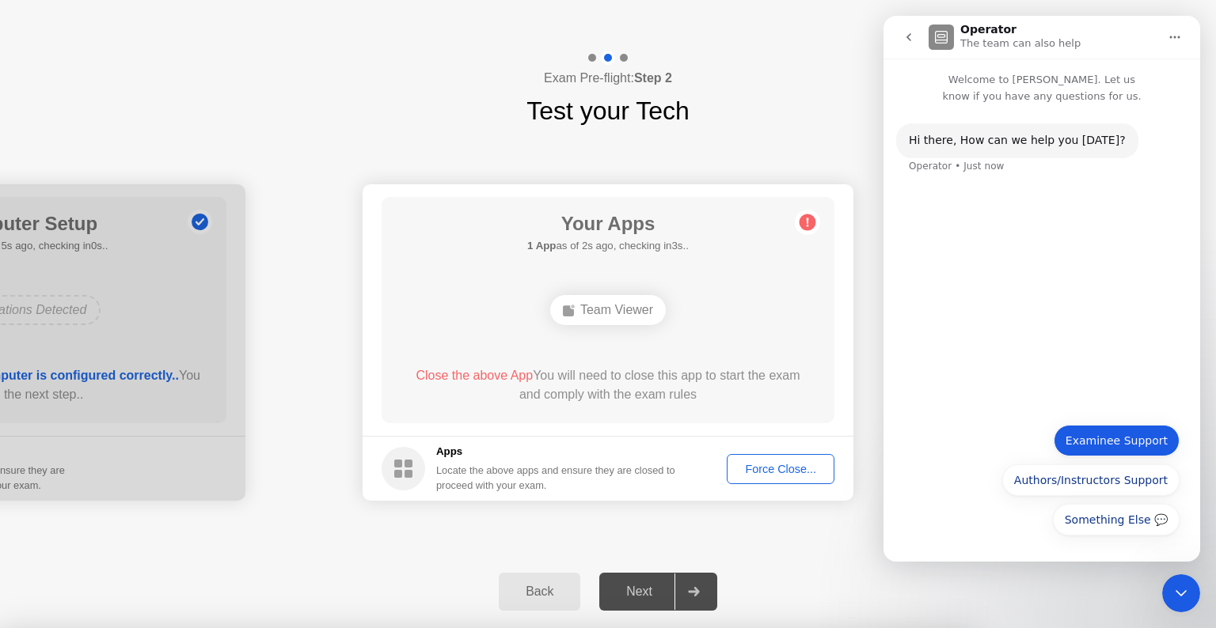
click at [1091, 446] on button "Examinee Support" at bounding box center [1116, 441] width 126 height 32
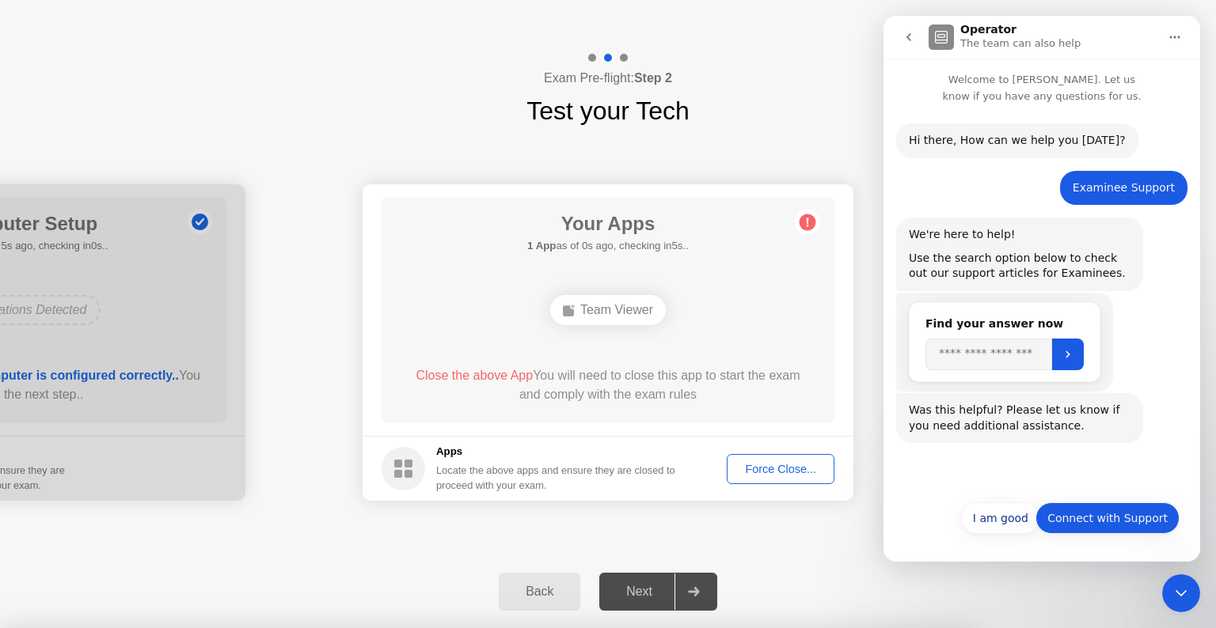
click at [1103, 522] on button "Connect with Support" at bounding box center [1107, 519] width 144 height 32
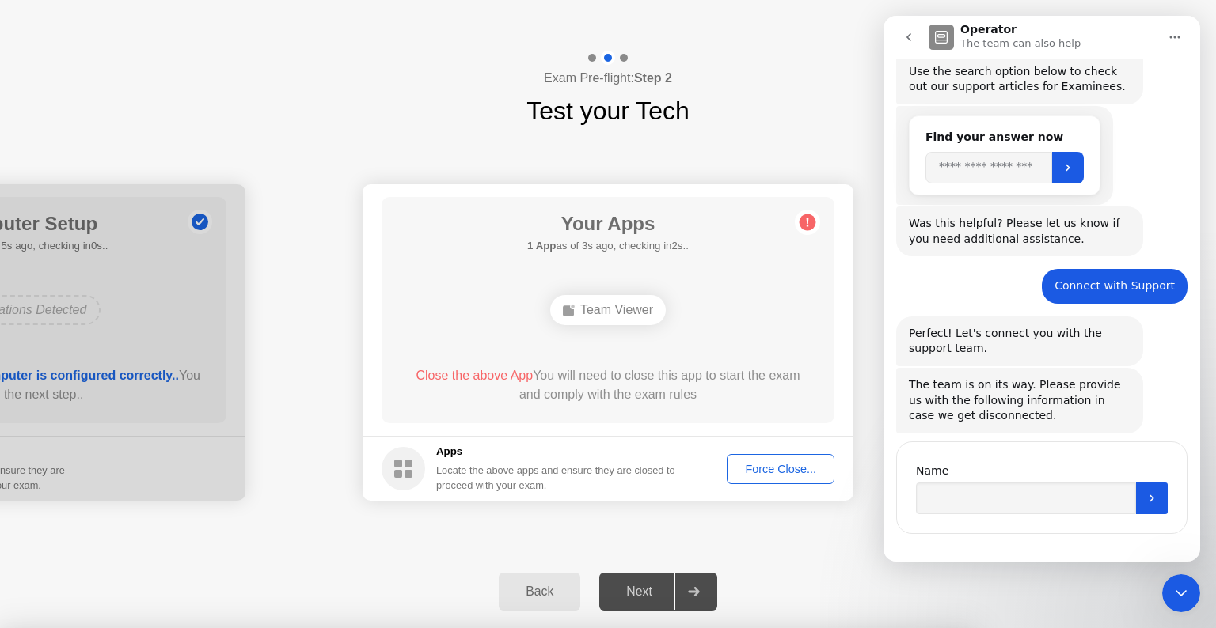
scroll to position [200, 0]
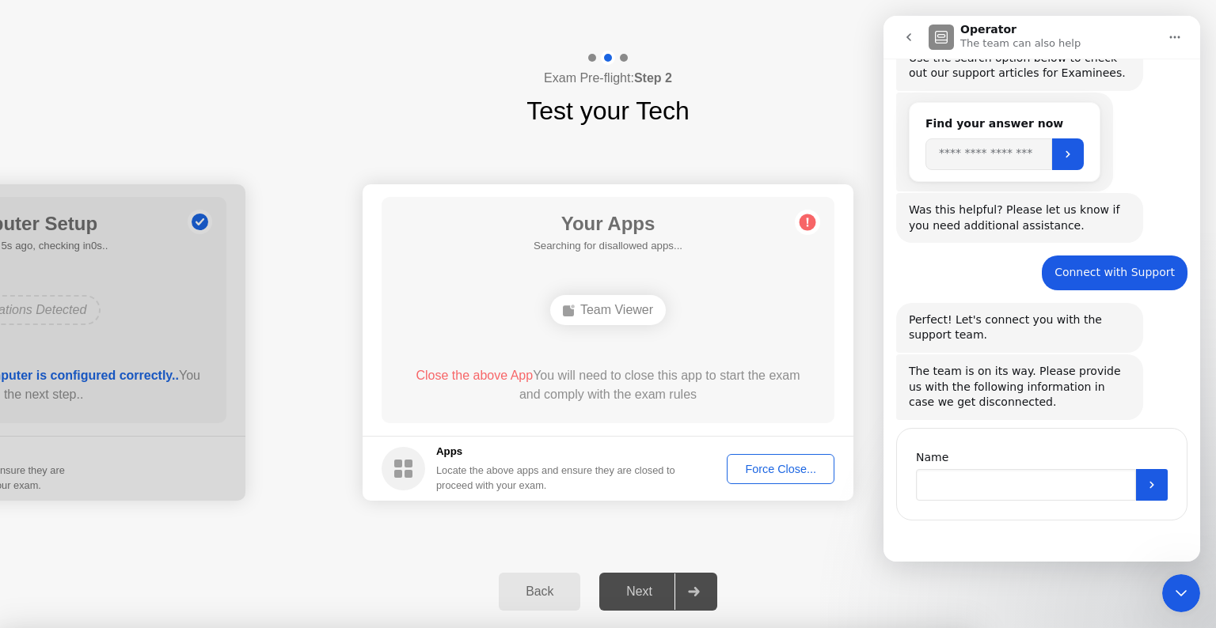
click at [970, 488] on input "Name" at bounding box center [1026, 485] width 220 height 32
type input "********"
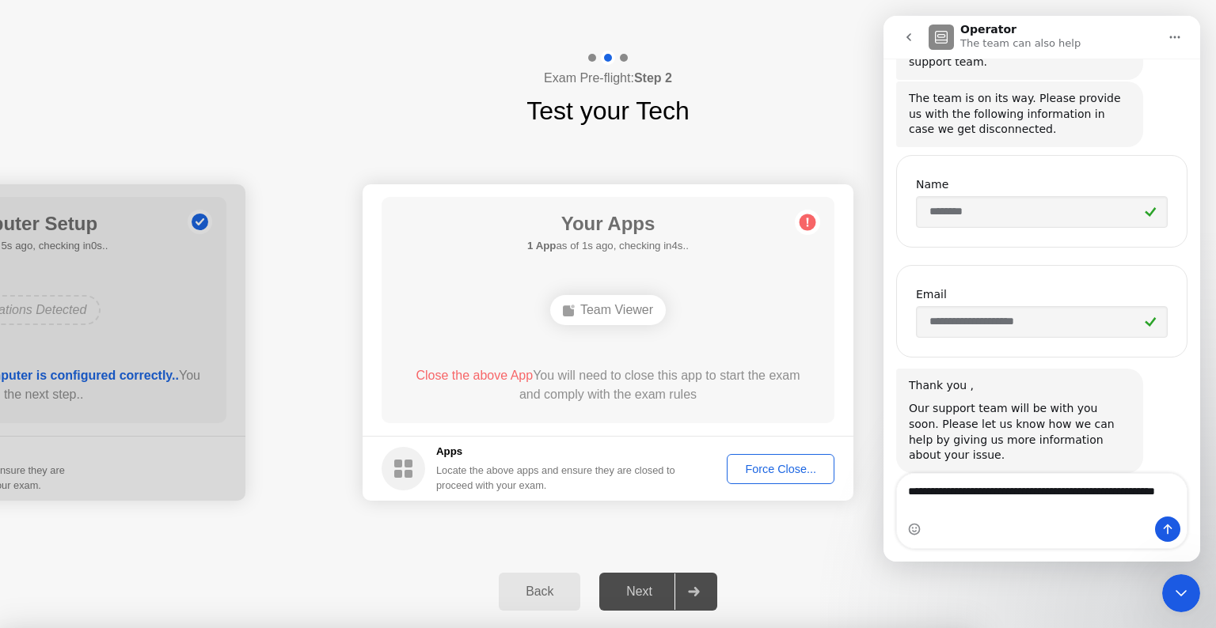
scroll to position [489, 0]
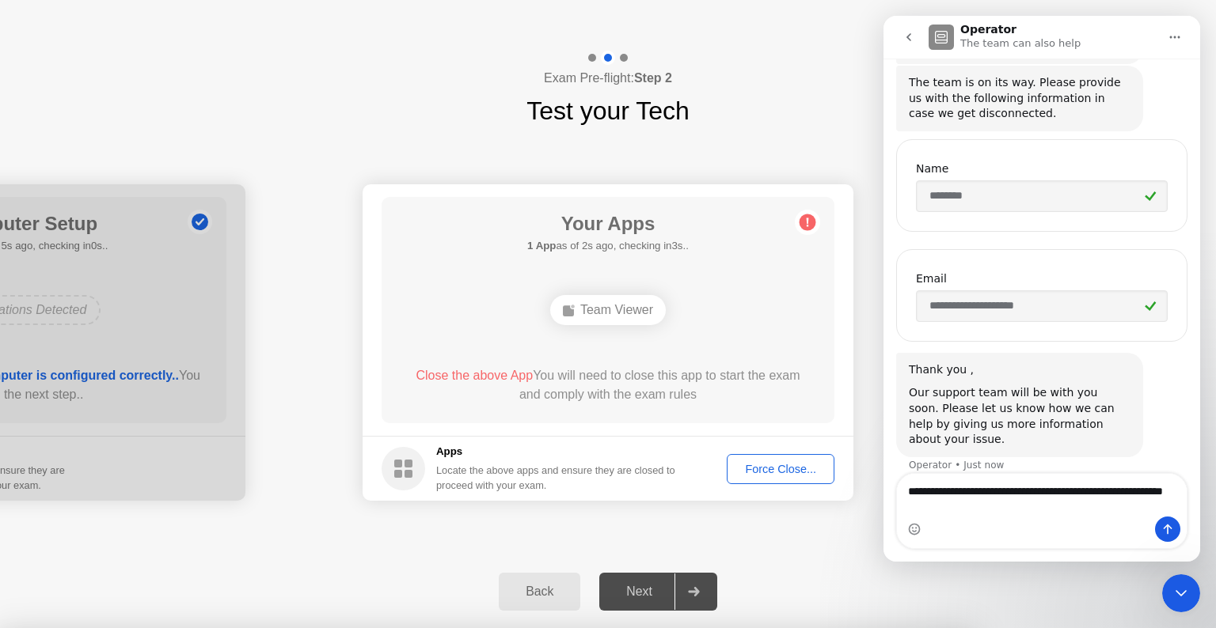
type textarea "**********"
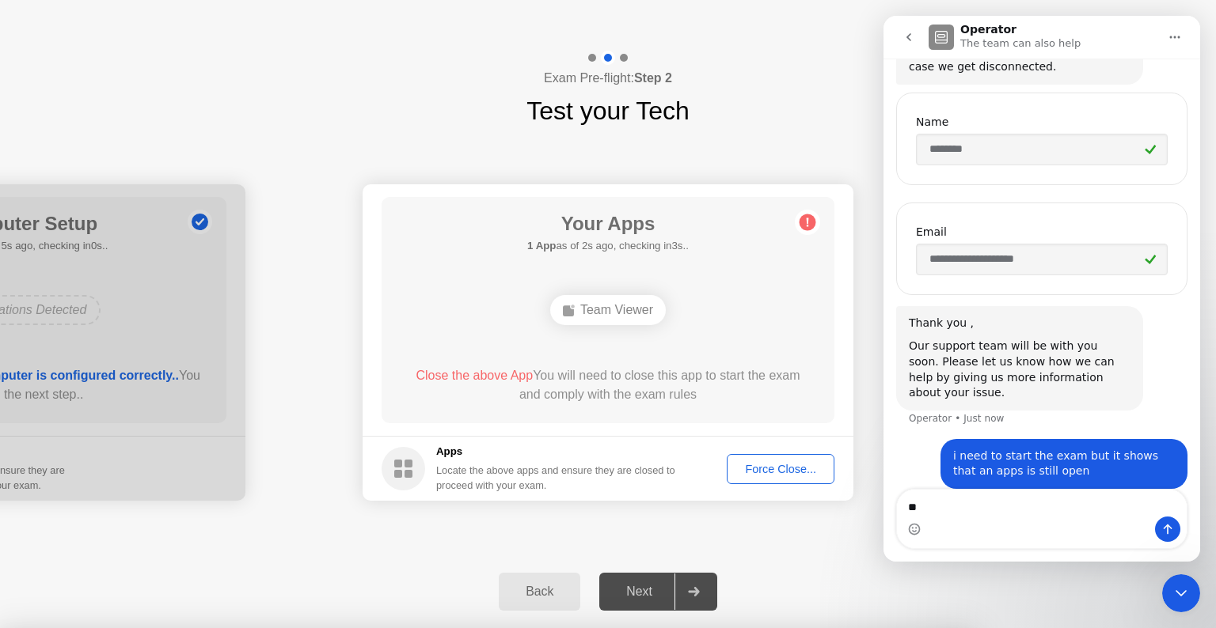
scroll to position [587, 0]
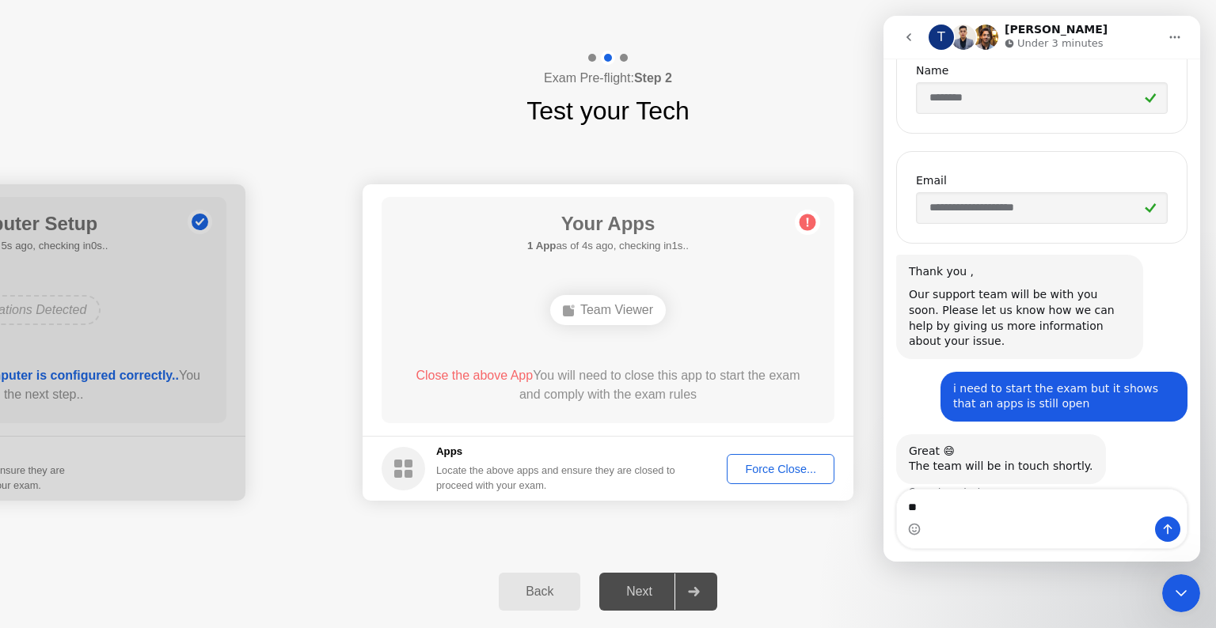
scroll to position [598, 0]
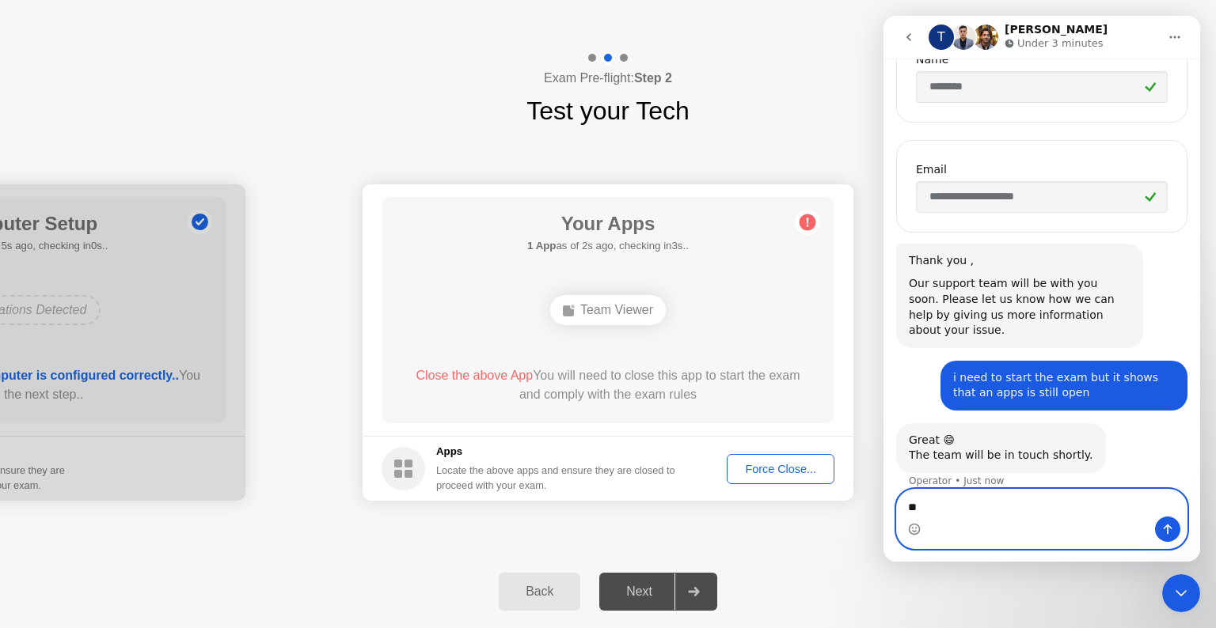
click at [921, 507] on textarea "*" at bounding box center [1042, 503] width 290 height 27
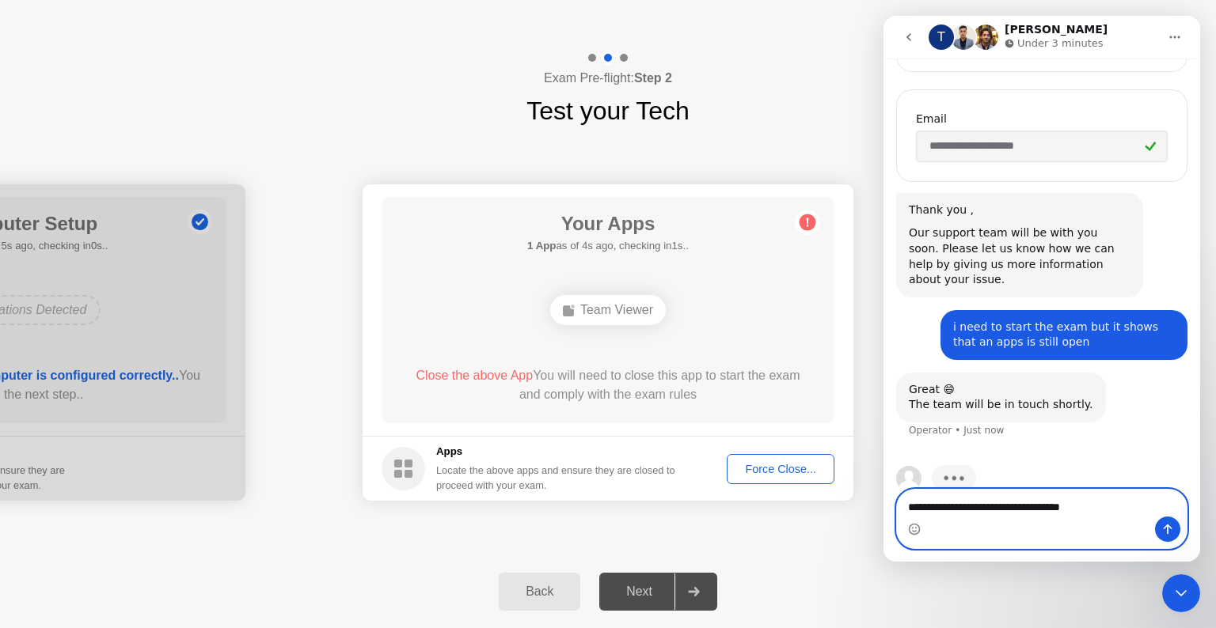
scroll to position [659, 0]
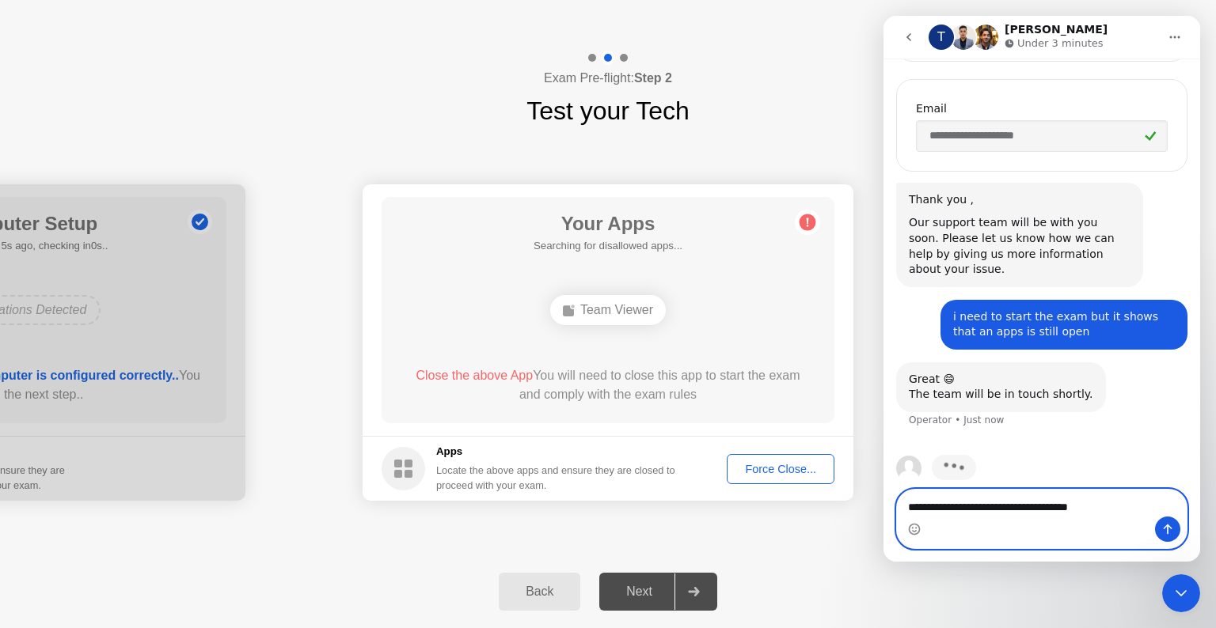
type textarea "**********"
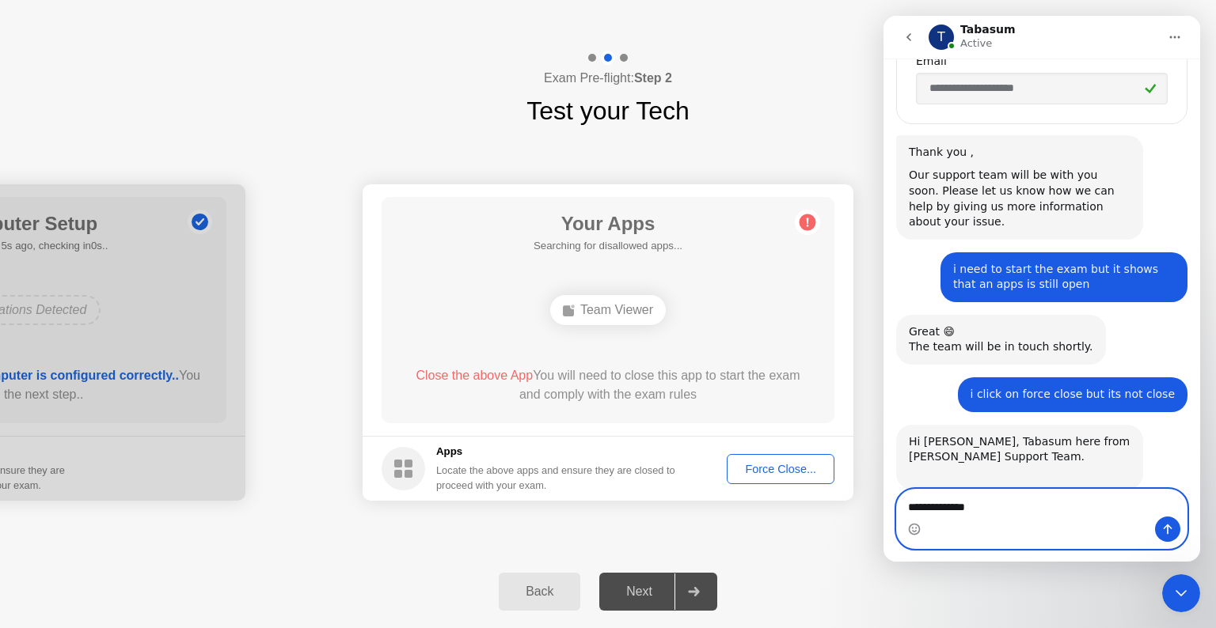
scroll to position [724, 0]
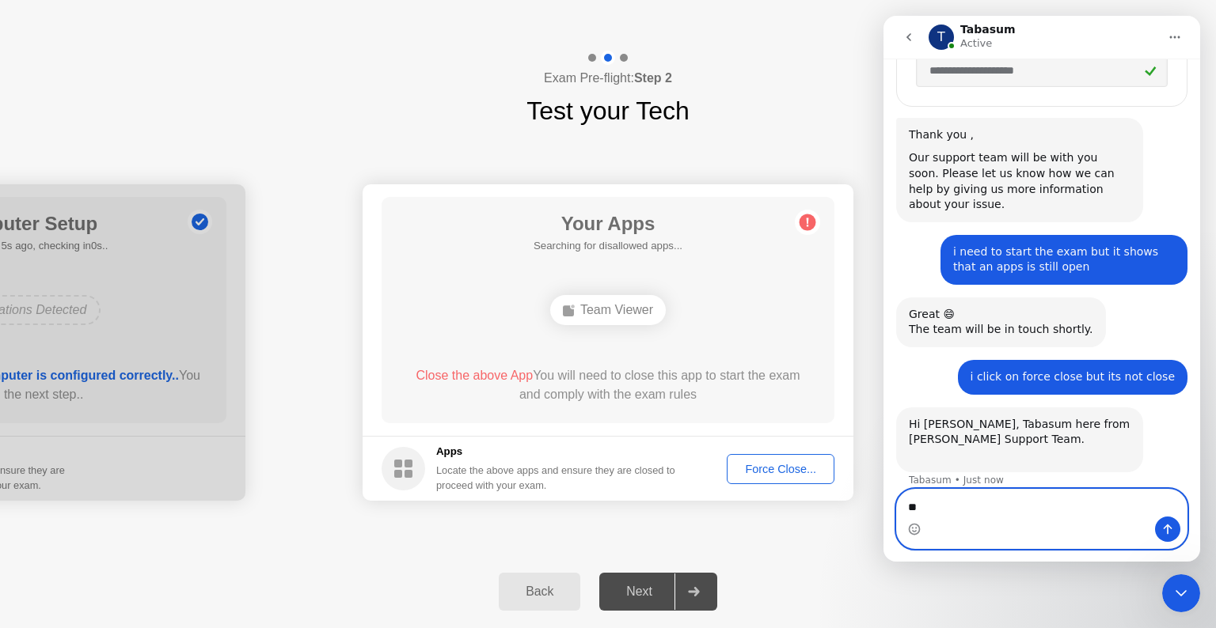
type textarea "*"
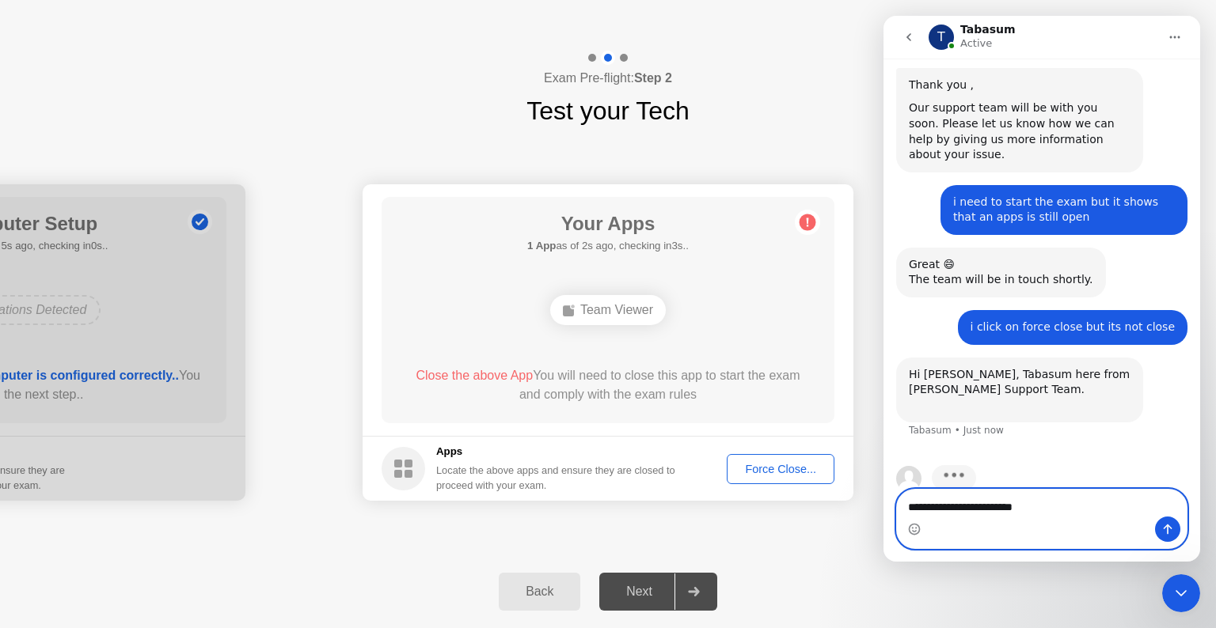
scroll to position [785, 0]
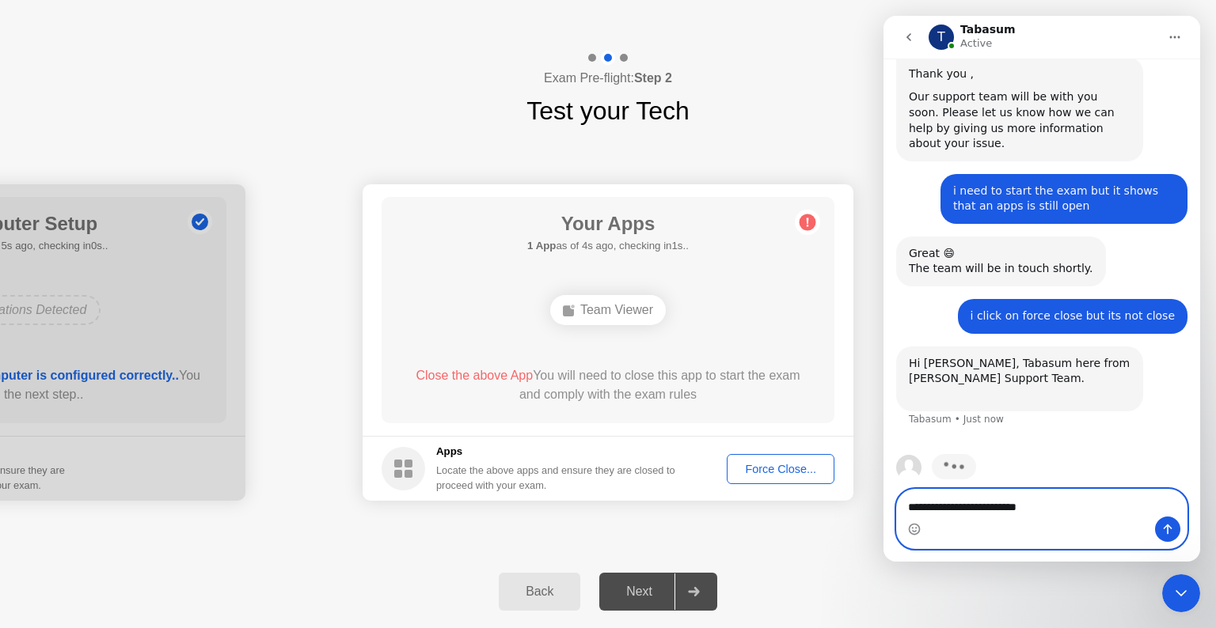
type textarea "**********"
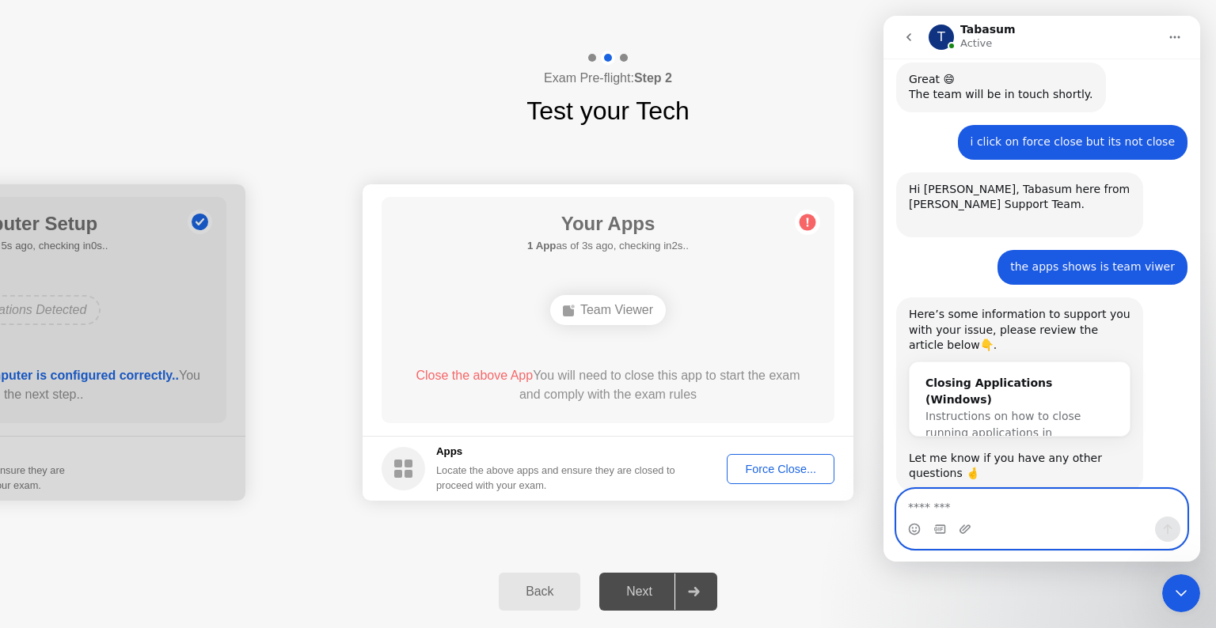
scroll to position [978, 0]
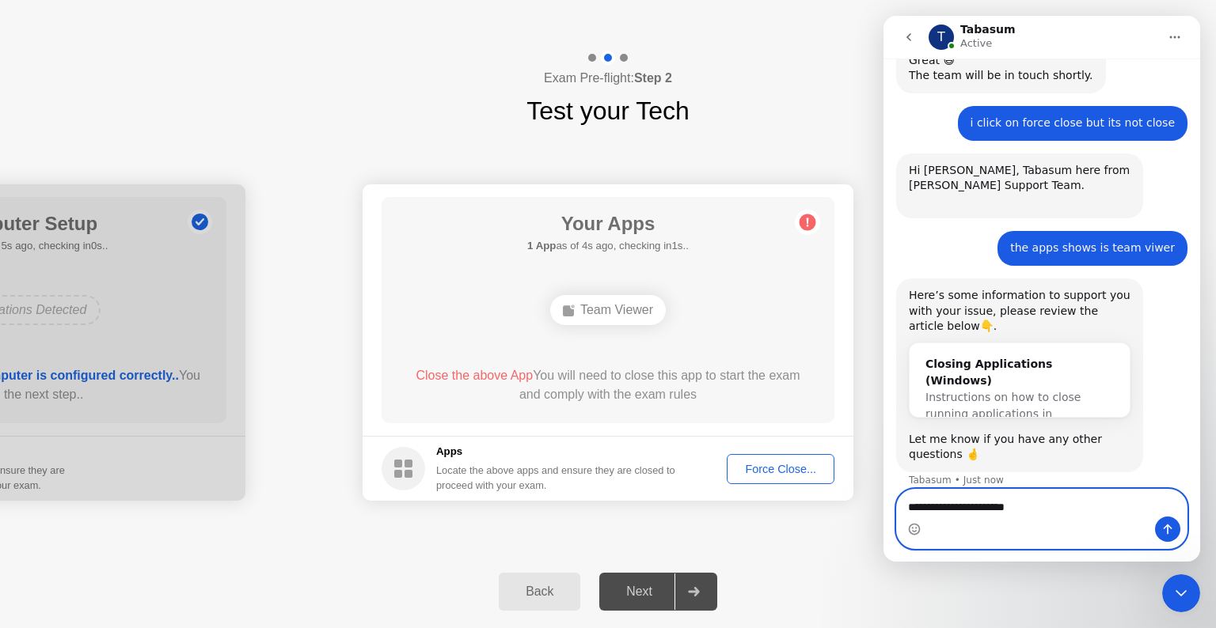
type textarea "**********"
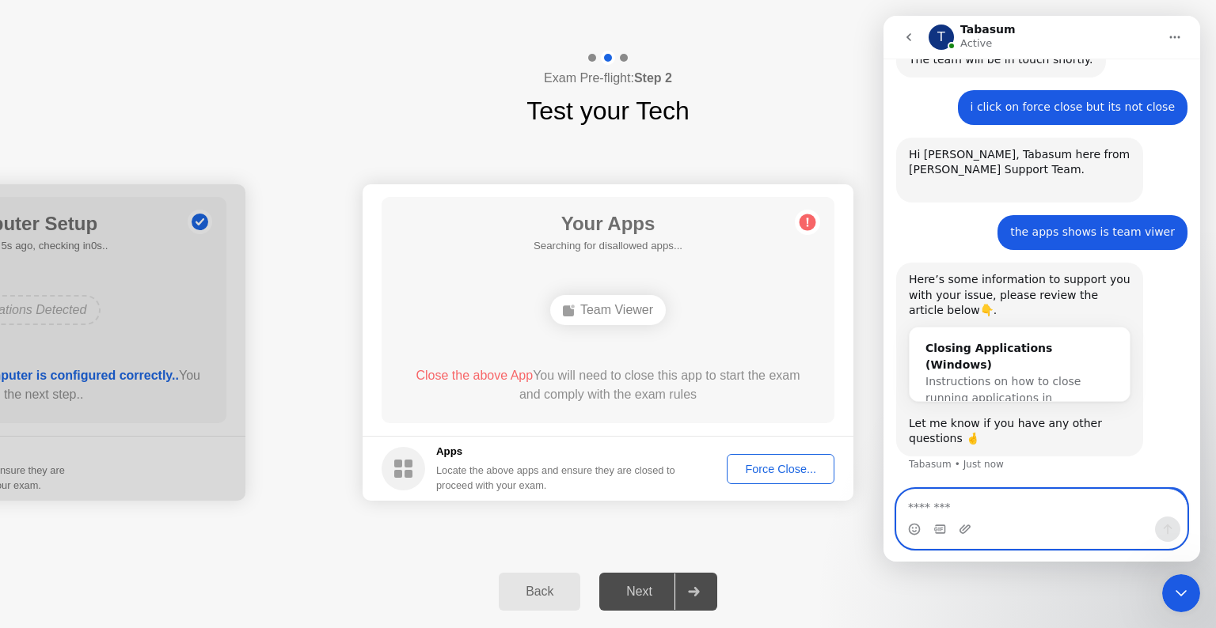
scroll to position [1025, 0]
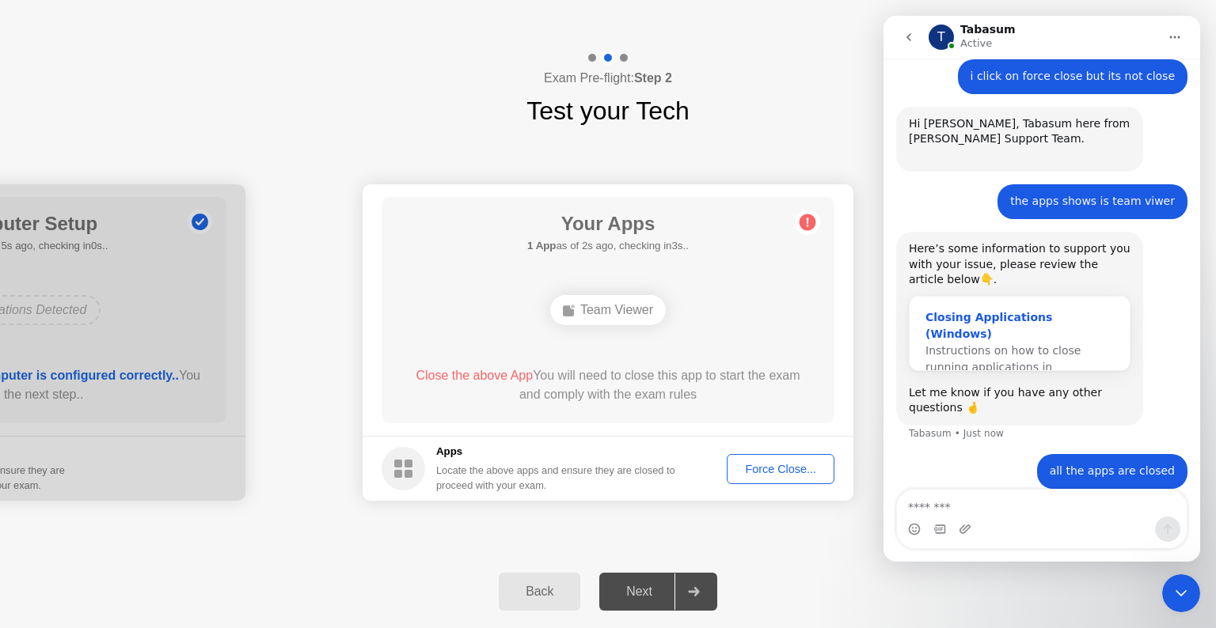
click at [991, 309] on div "Closing Applications (Windows)" at bounding box center [1019, 325] width 188 height 33
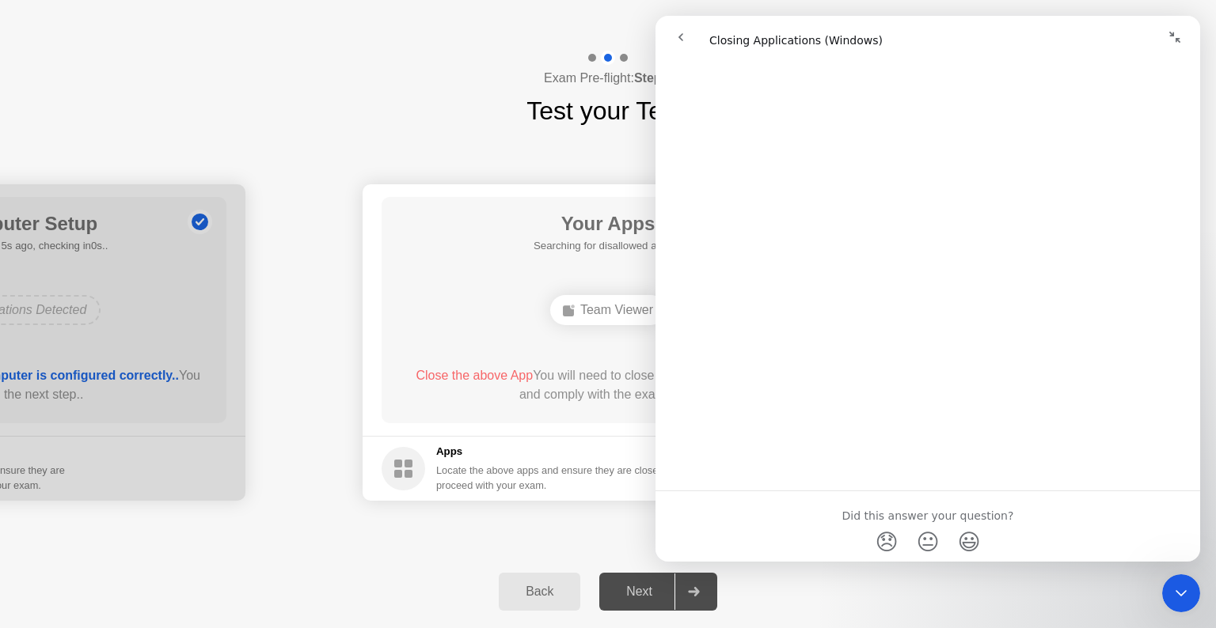
scroll to position [1785, 0]
click at [684, 41] on icon "go back" at bounding box center [680, 37] width 13 height 13
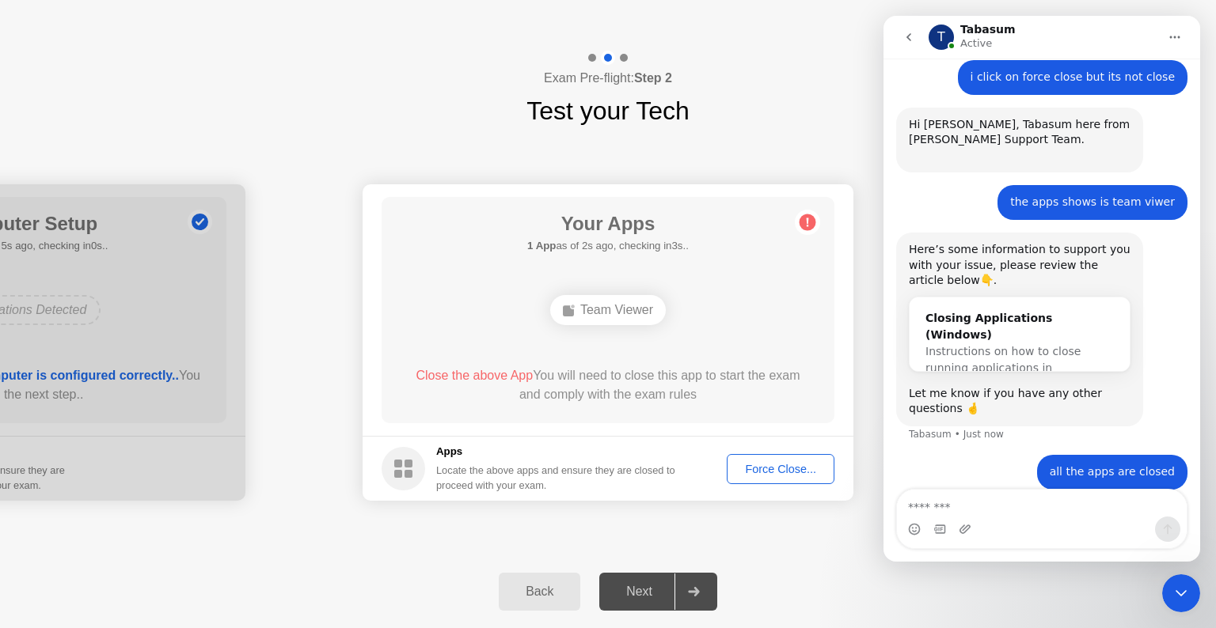
scroll to position [1025, 0]
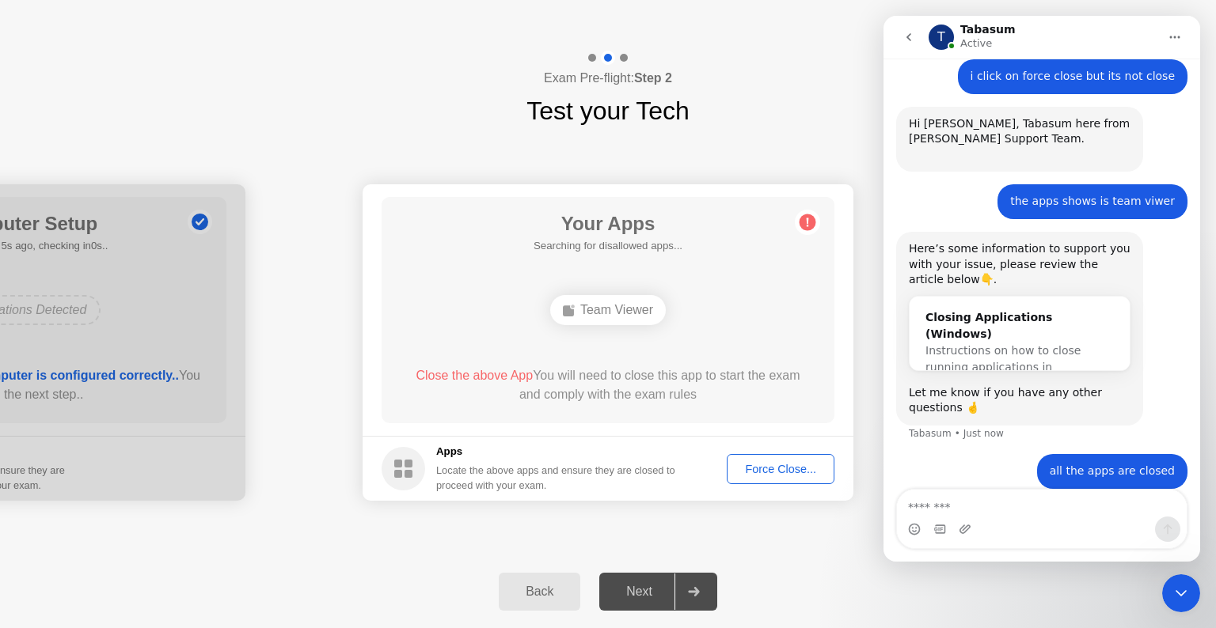
click at [959, 504] on textarea "Message…" at bounding box center [1042, 503] width 290 height 27
type textarea "**********"
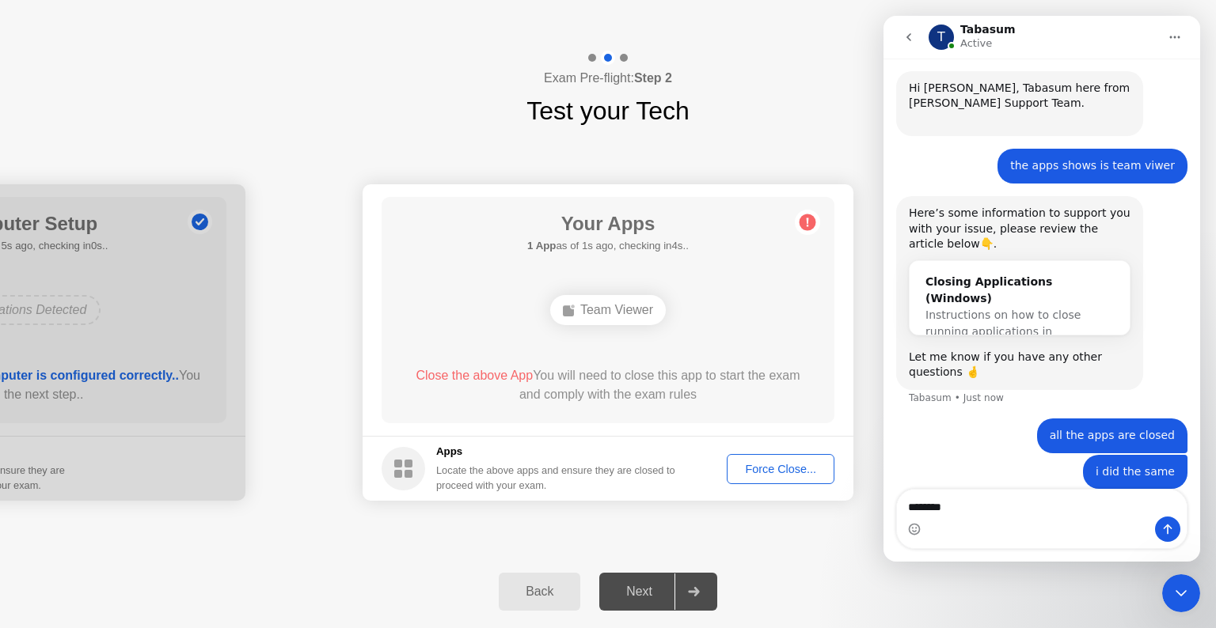
type textarea "*********"
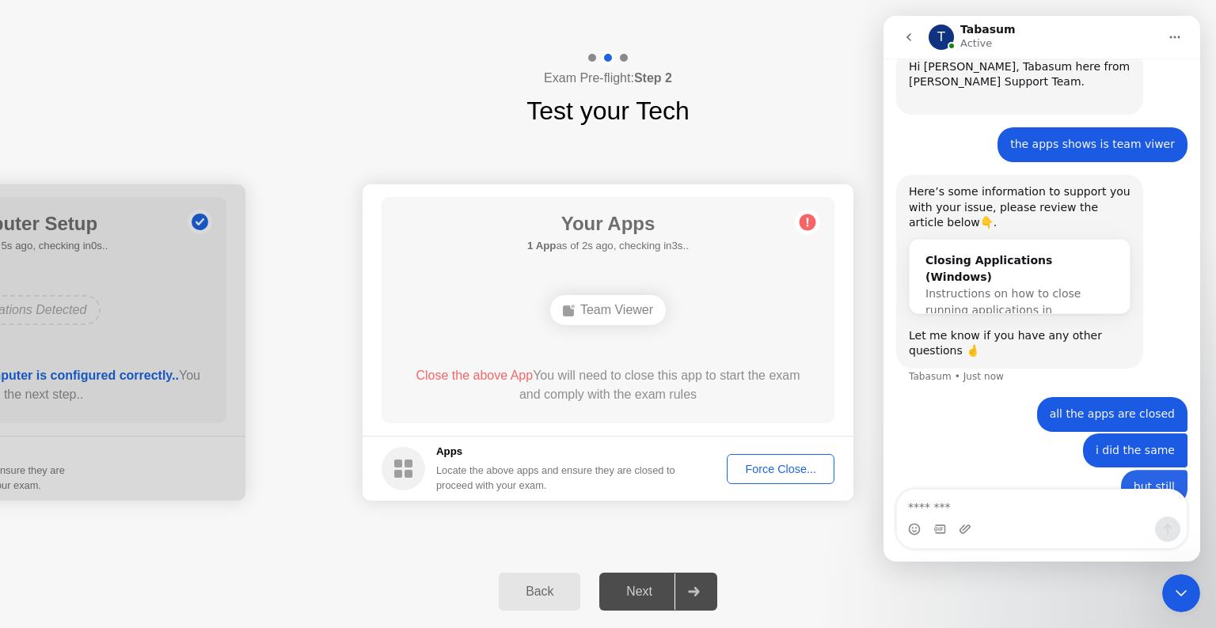
scroll to position [1097, 0]
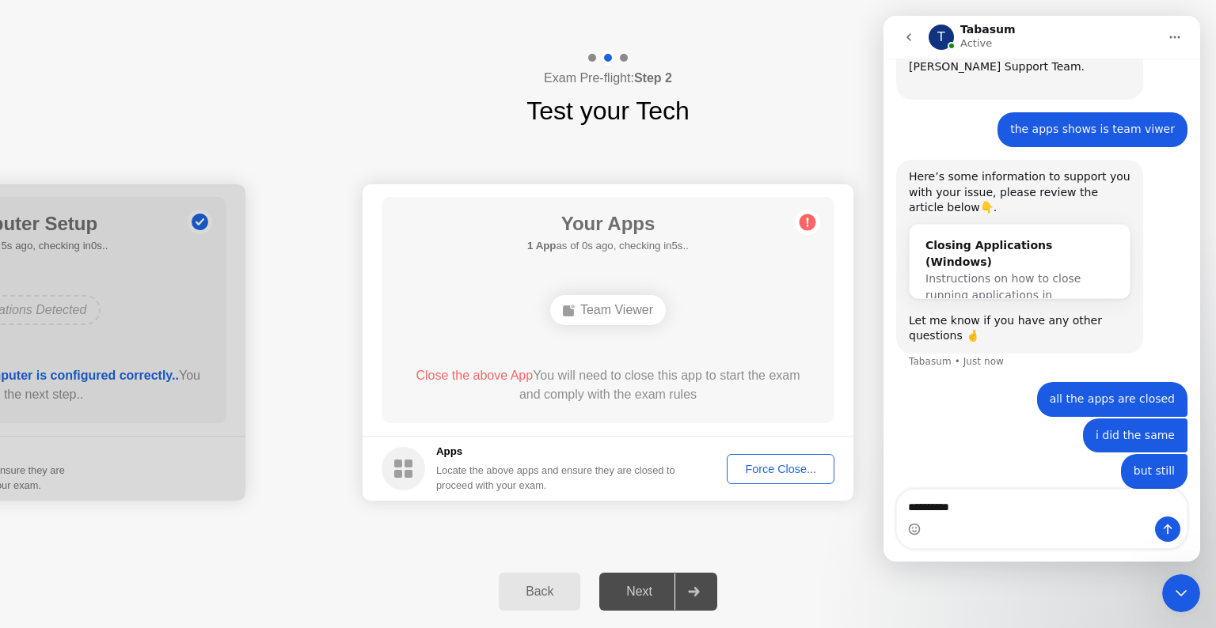
type textarea "**********"
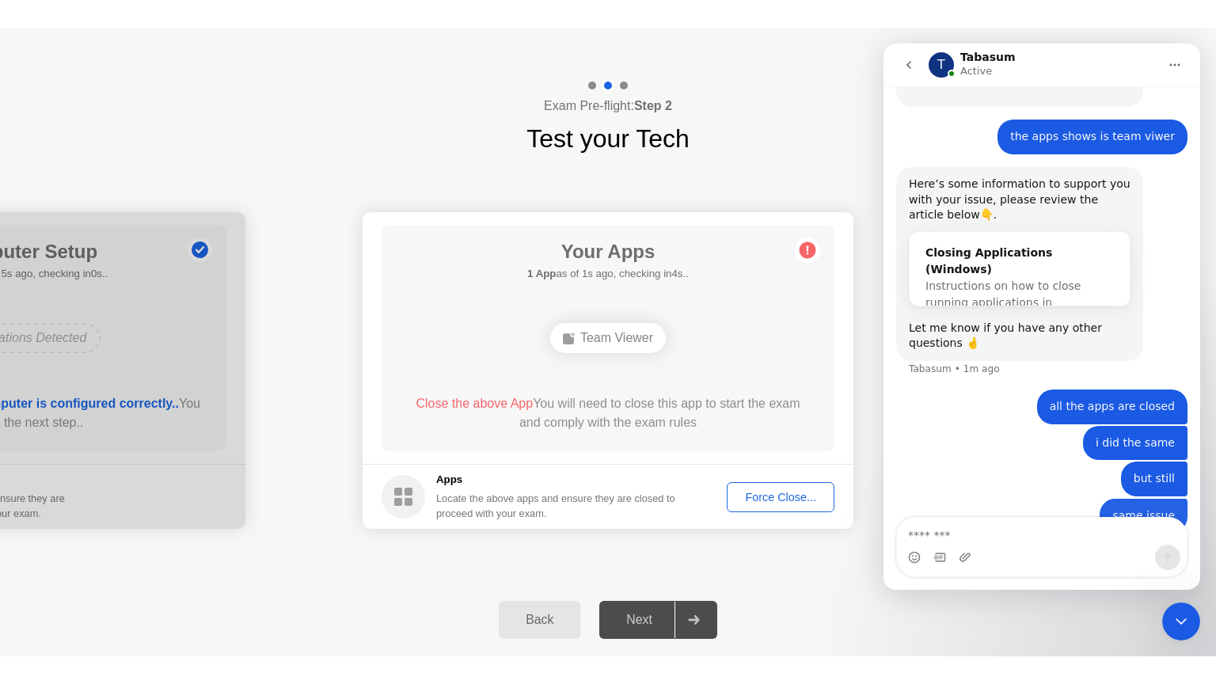
scroll to position [1133, 0]
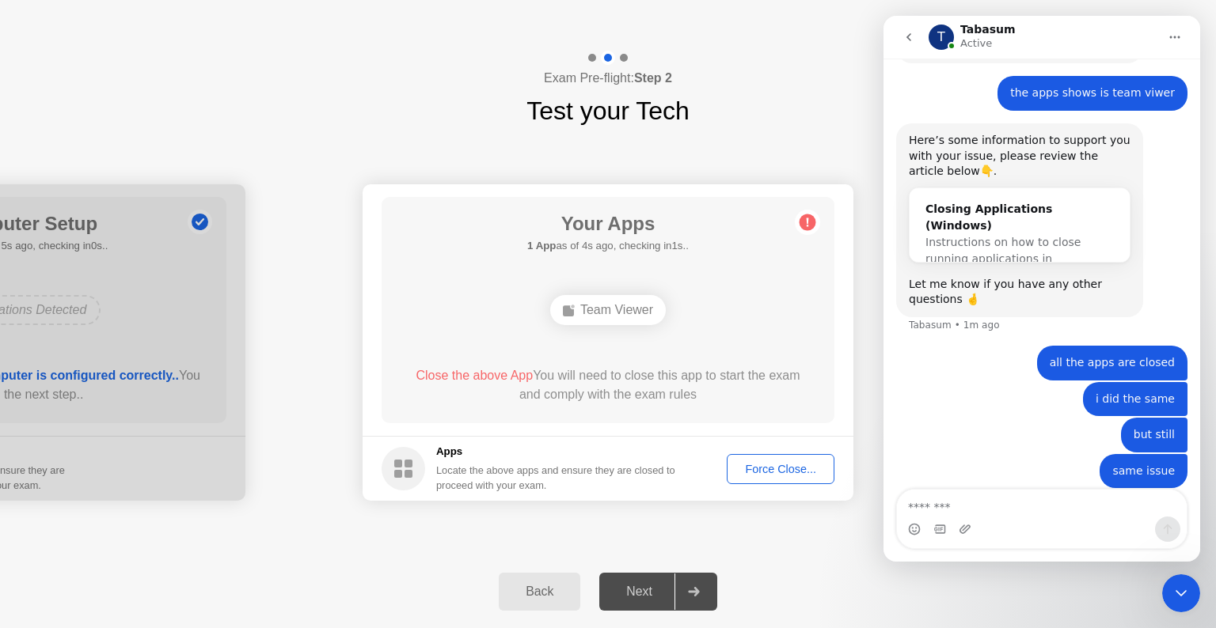
click at [797, 473] on div "Force Close..." at bounding box center [780, 469] width 97 height 13
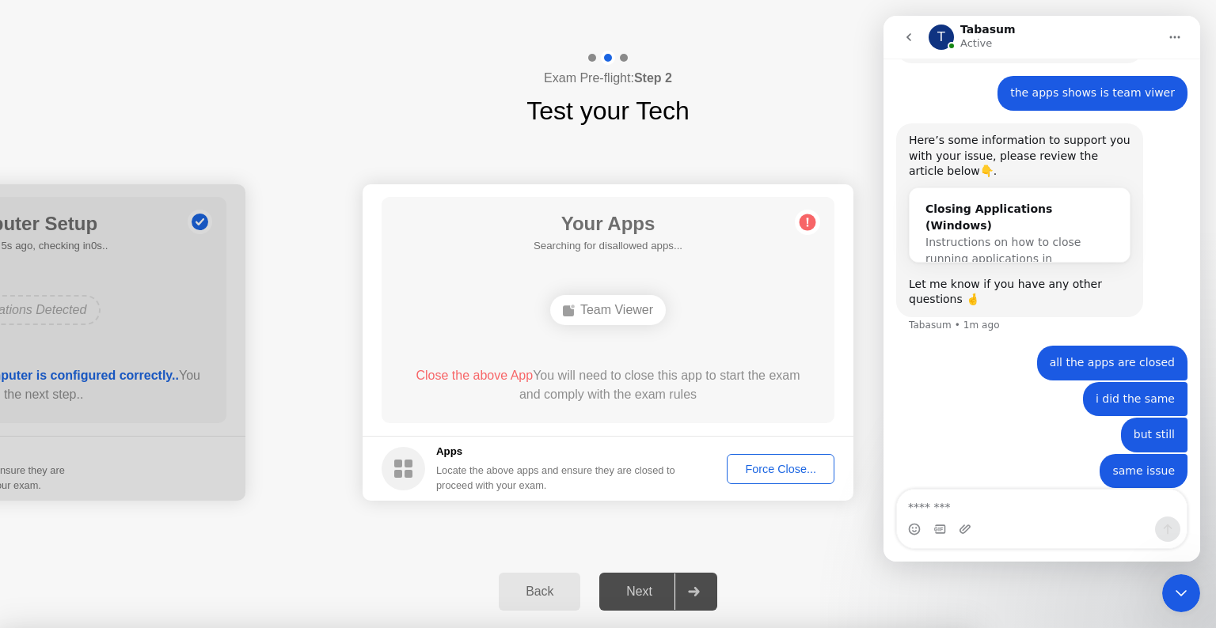
click at [876, 628] on div at bounding box center [608, 628] width 1216 height 0
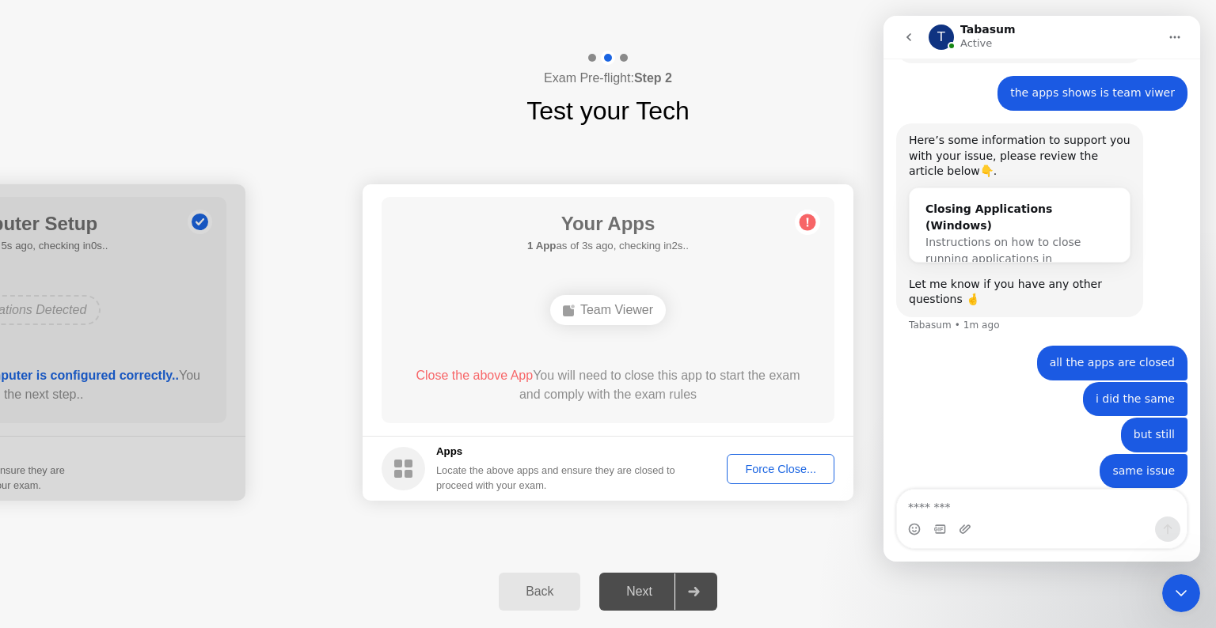
click at [782, 470] on div "Force Close..." at bounding box center [780, 469] width 97 height 13
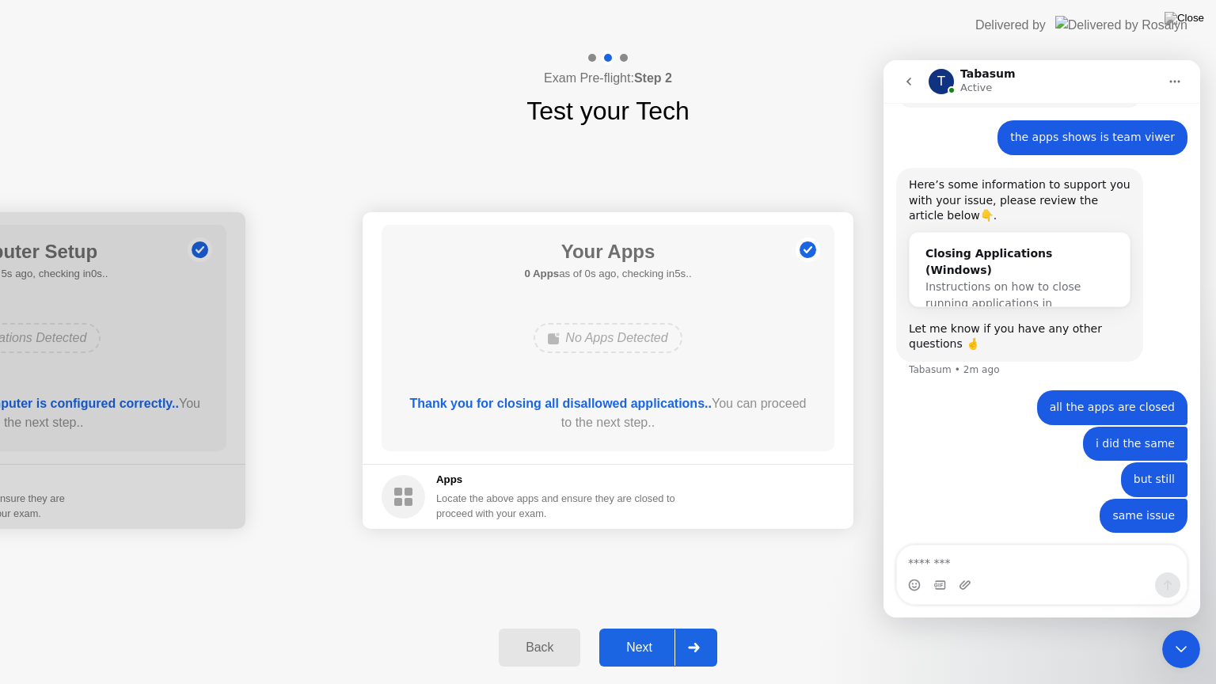
scroll to position [1122, 0]
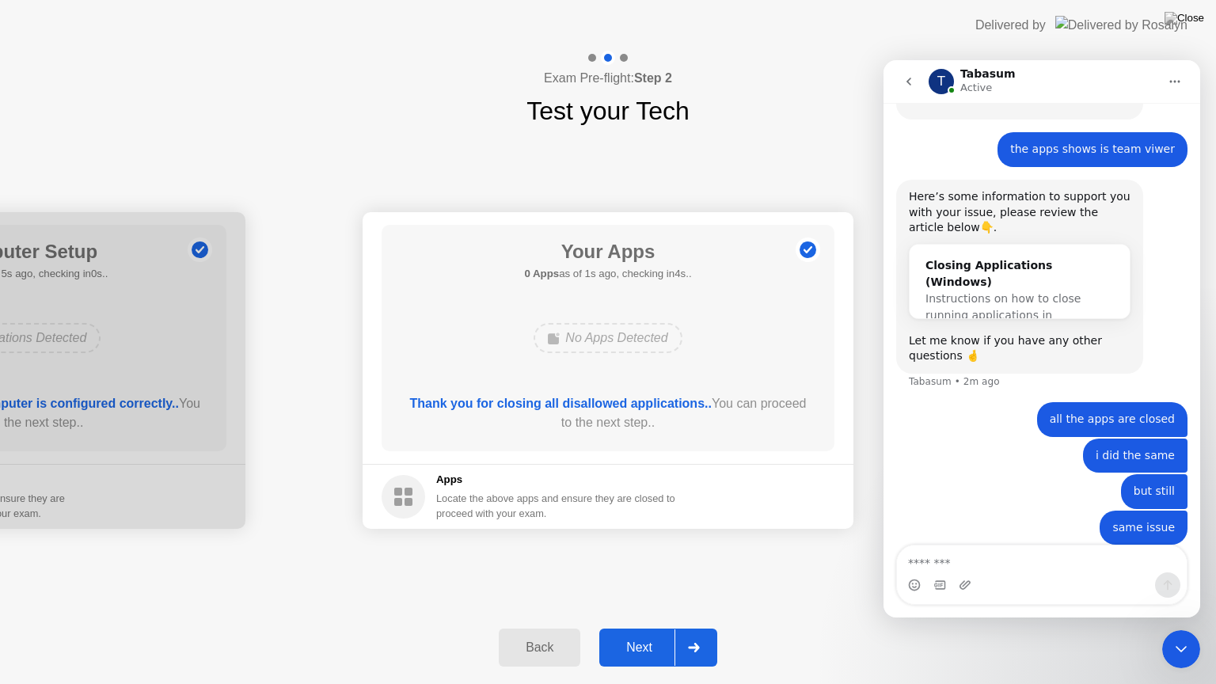
click at [696, 628] on div at bounding box center [693, 647] width 38 height 36
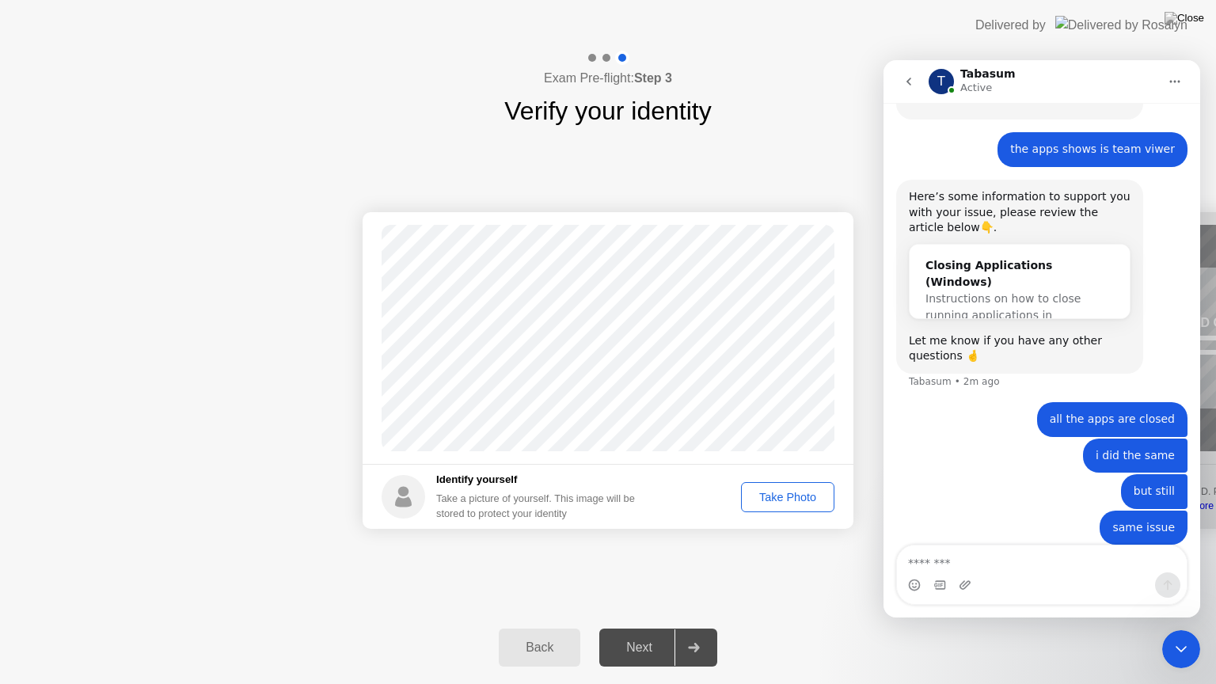
click at [780, 502] on div "Take Photo" at bounding box center [787, 497] width 82 height 13
click at [909, 75] on icon "go back" at bounding box center [908, 81] width 13 height 13
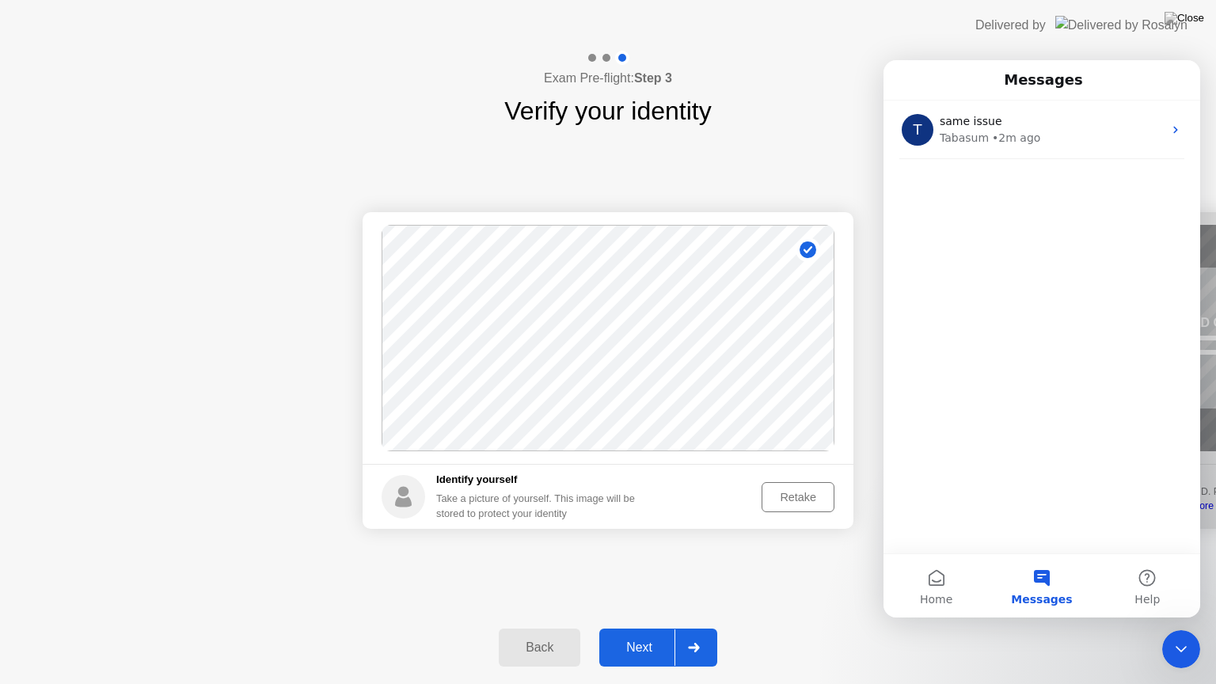
click at [801, 612] on div "Back Next" at bounding box center [608, 647] width 1216 height 73
click at [956, 575] on button "Home" at bounding box center [935, 585] width 105 height 63
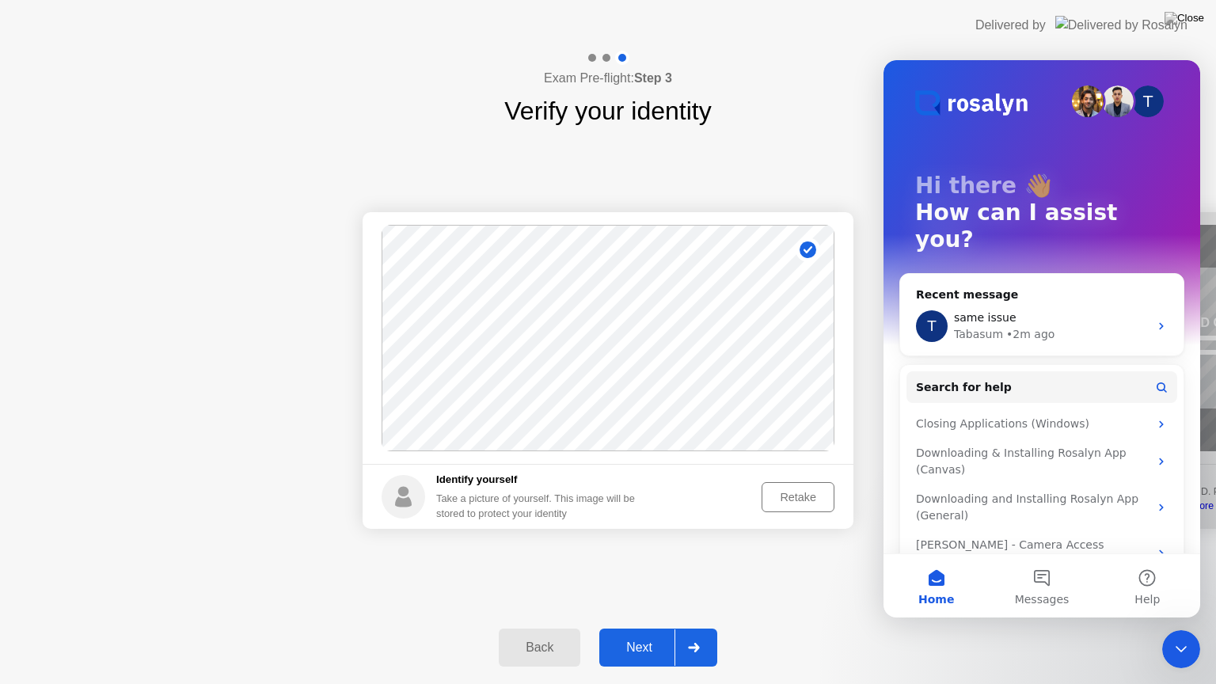
click at [702, 628] on div at bounding box center [693, 647] width 38 height 36
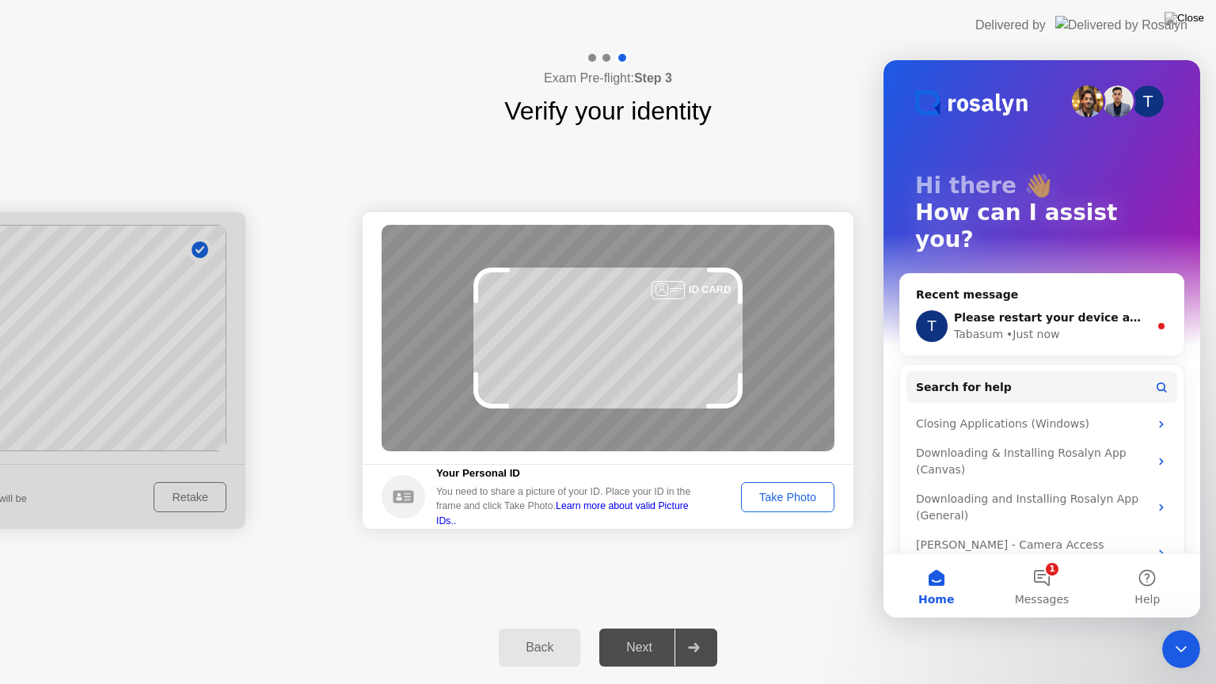
click at [763, 503] on div "Take Photo" at bounding box center [787, 497] width 82 height 13
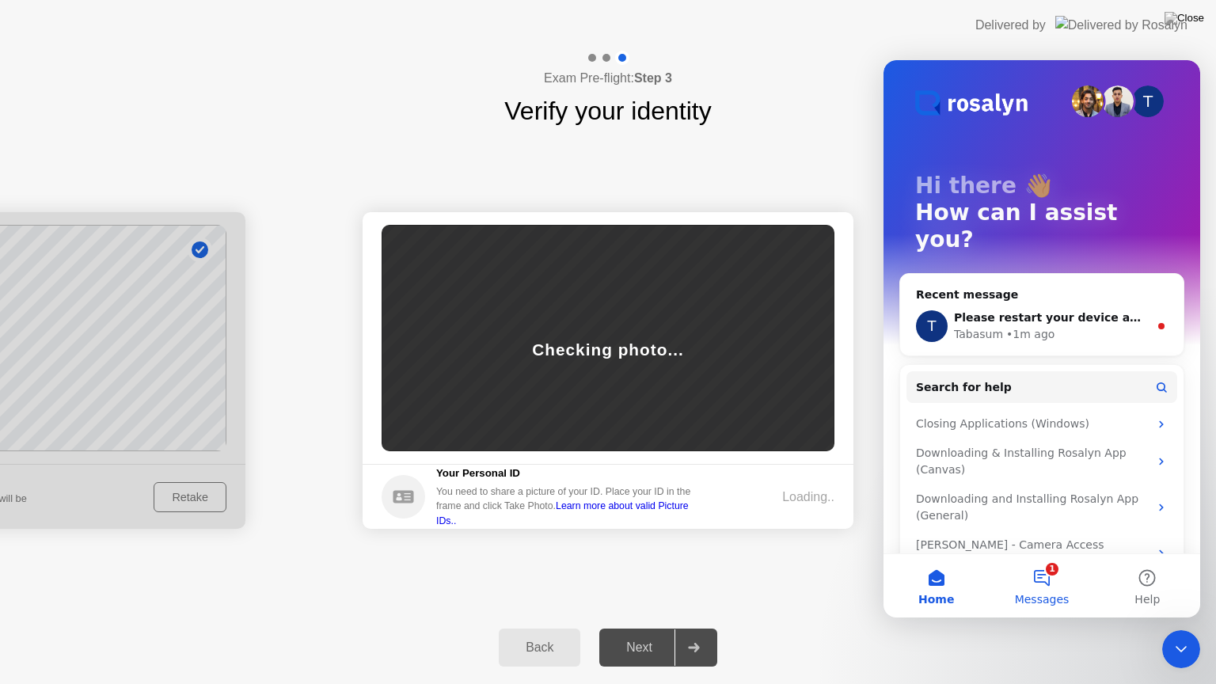
click at [1045, 577] on button "1 Messages" at bounding box center [1041, 585] width 105 height 63
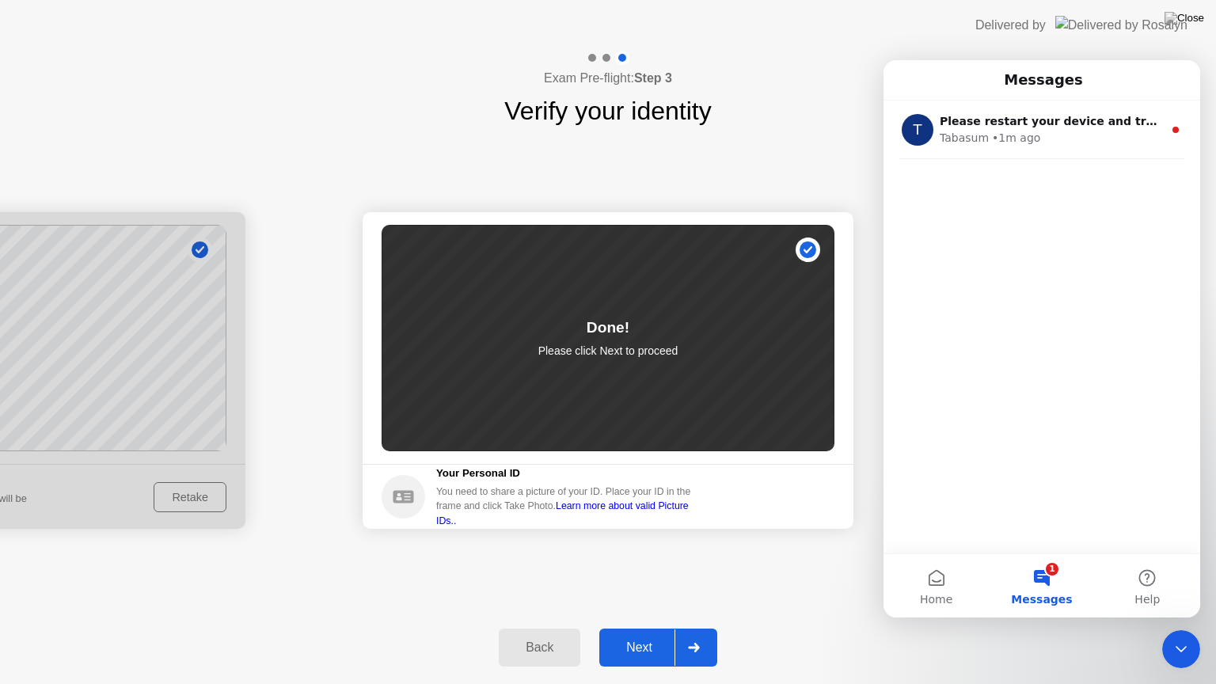
click at [700, 628] on icon at bounding box center [694, 647] width 12 height 9
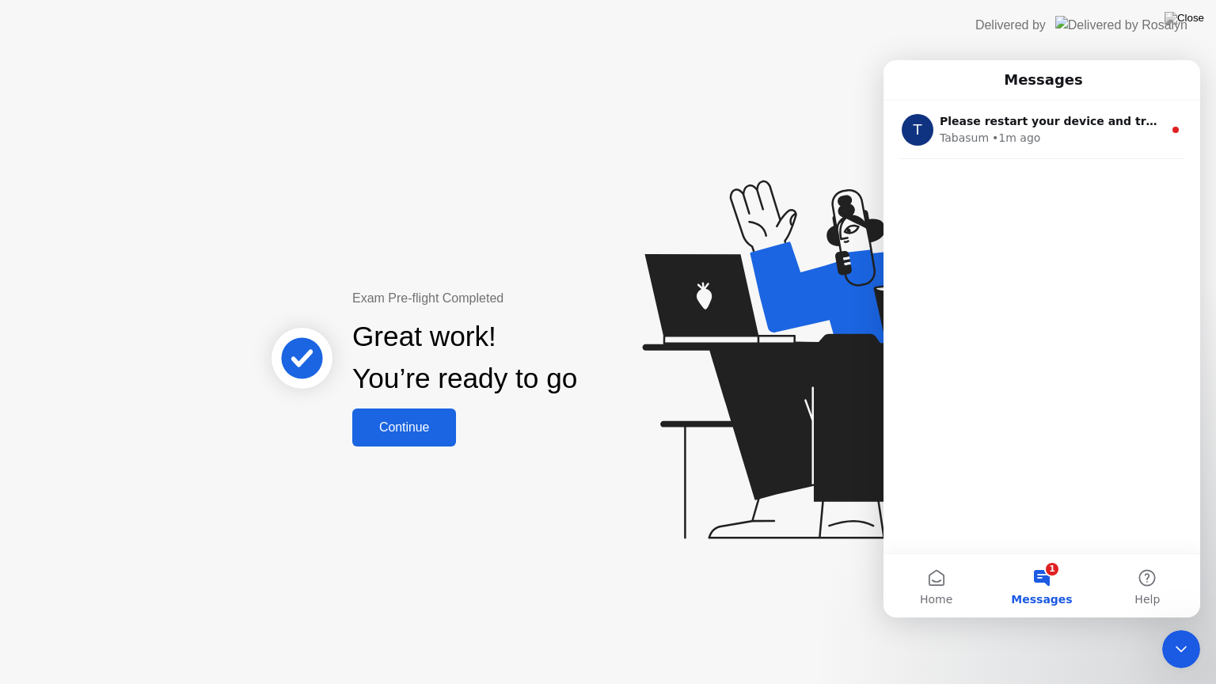
click at [1179, 628] on icon "Close Intercom Messenger" at bounding box center [1180, 649] width 19 height 19
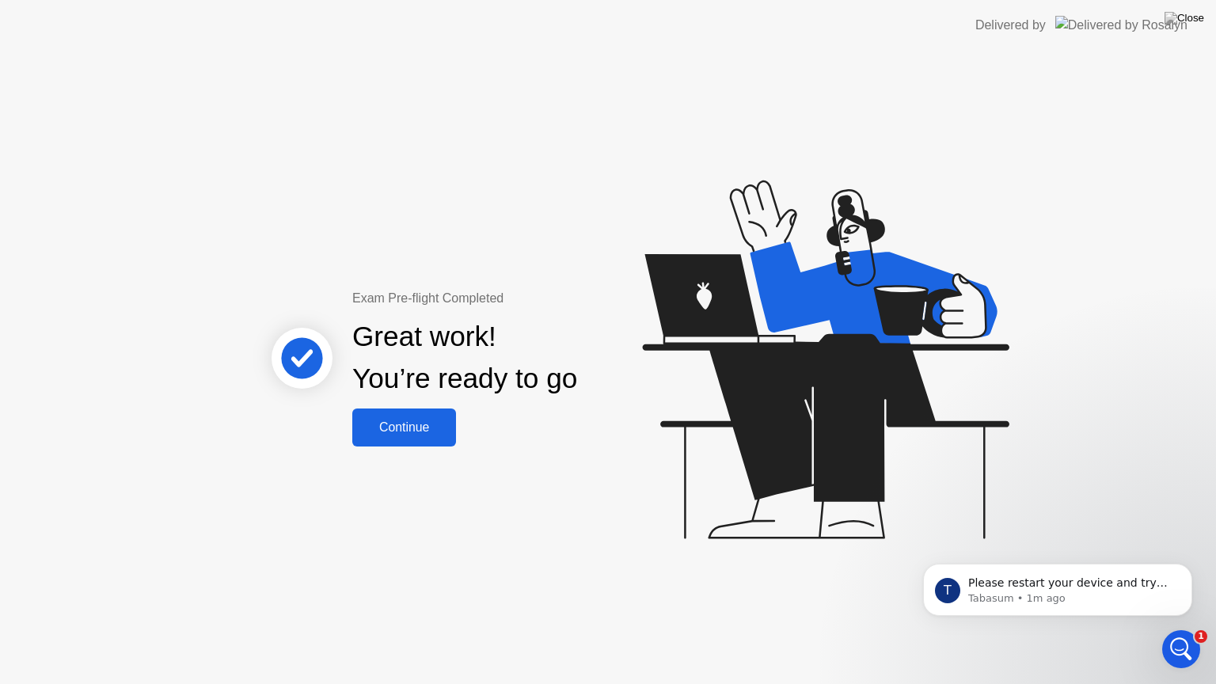
click at [431, 423] on div "Continue" at bounding box center [404, 427] width 94 height 14
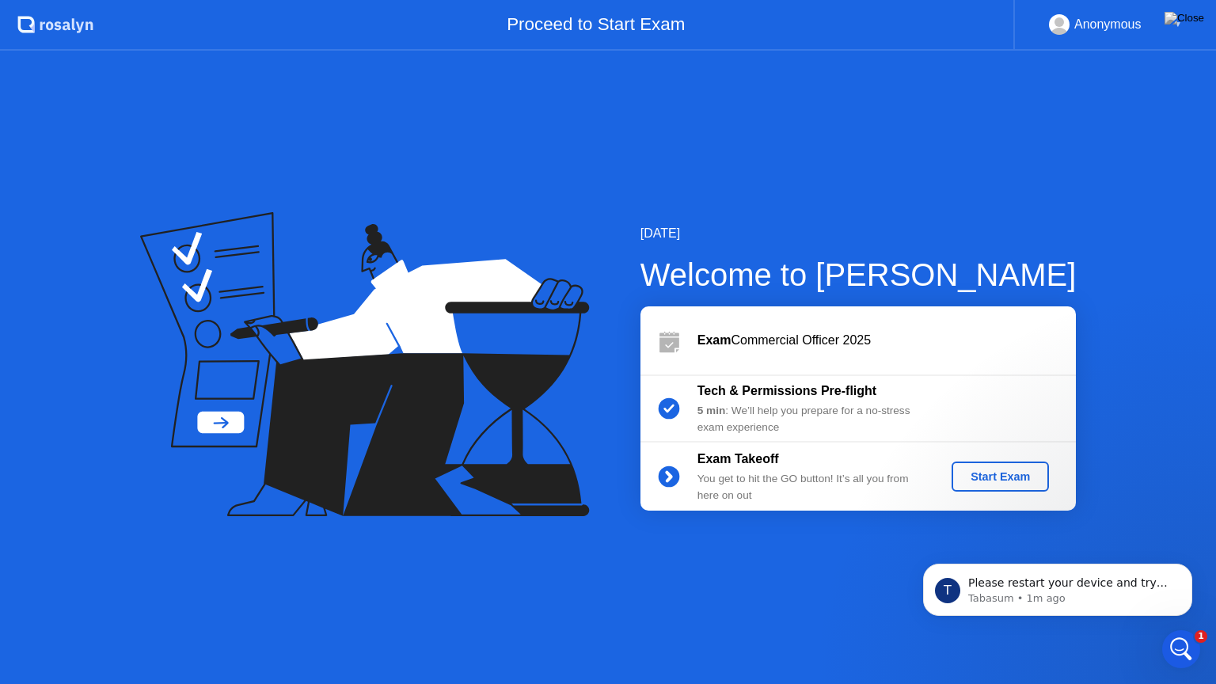
click at [1005, 476] on div "T Please restart your device and try again. [GEOGRAPHIC_DATA] • 1m ago" at bounding box center [1057, 517] width 291 height 198
click at [969, 474] on div "T Please restart your device and try again. [GEOGRAPHIC_DATA] • 1m ago" at bounding box center [1057, 517] width 291 height 198
click at [1046, 583] on p "Please restart your device and try again." at bounding box center [1070, 583] width 204 height 16
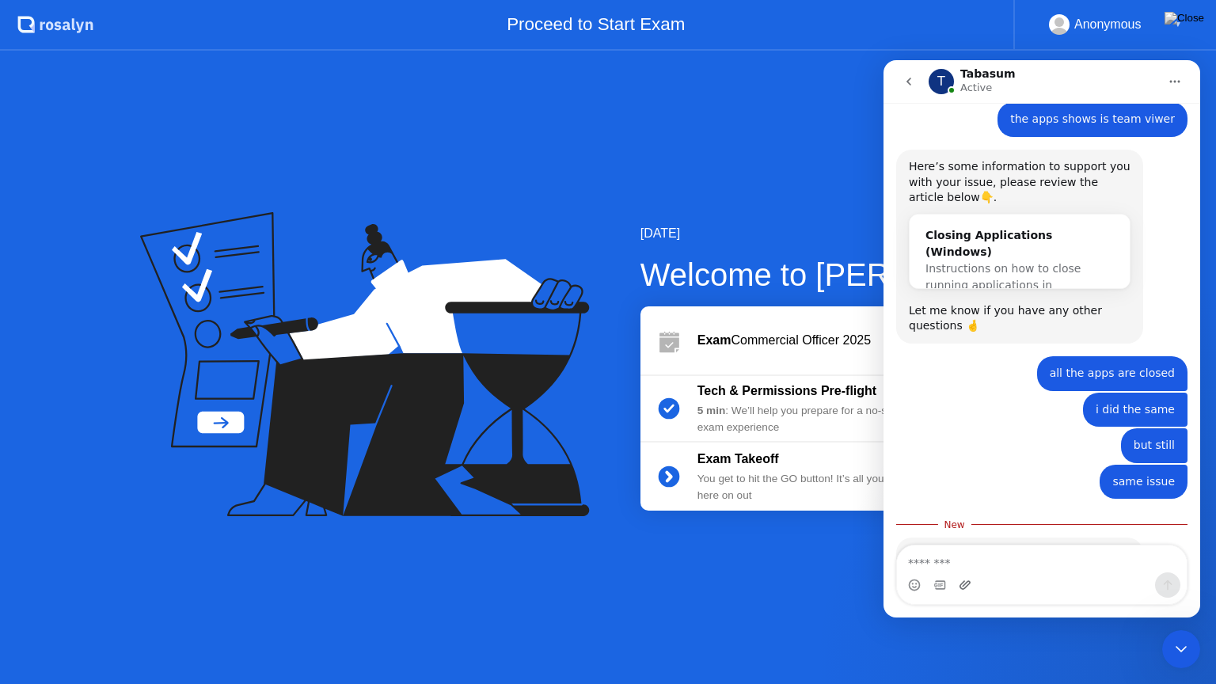
scroll to position [1195, 0]
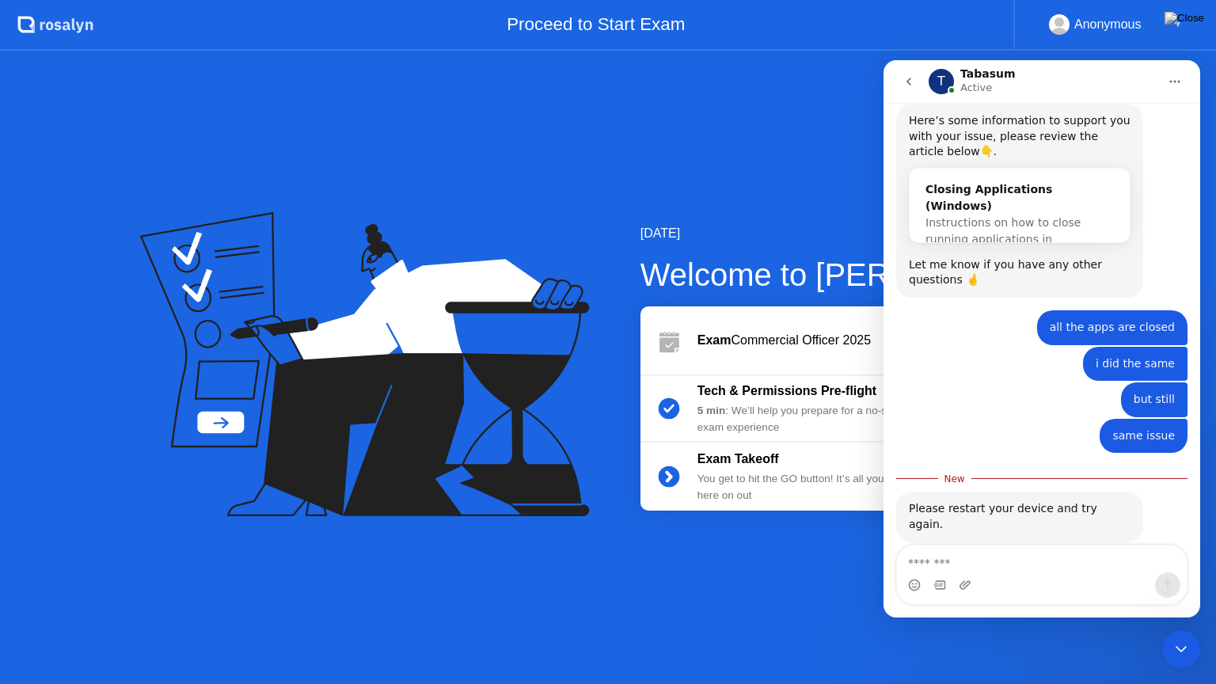
click at [970, 560] on textarea "Message…" at bounding box center [1042, 558] width 290 height 27
type textarea "**********"
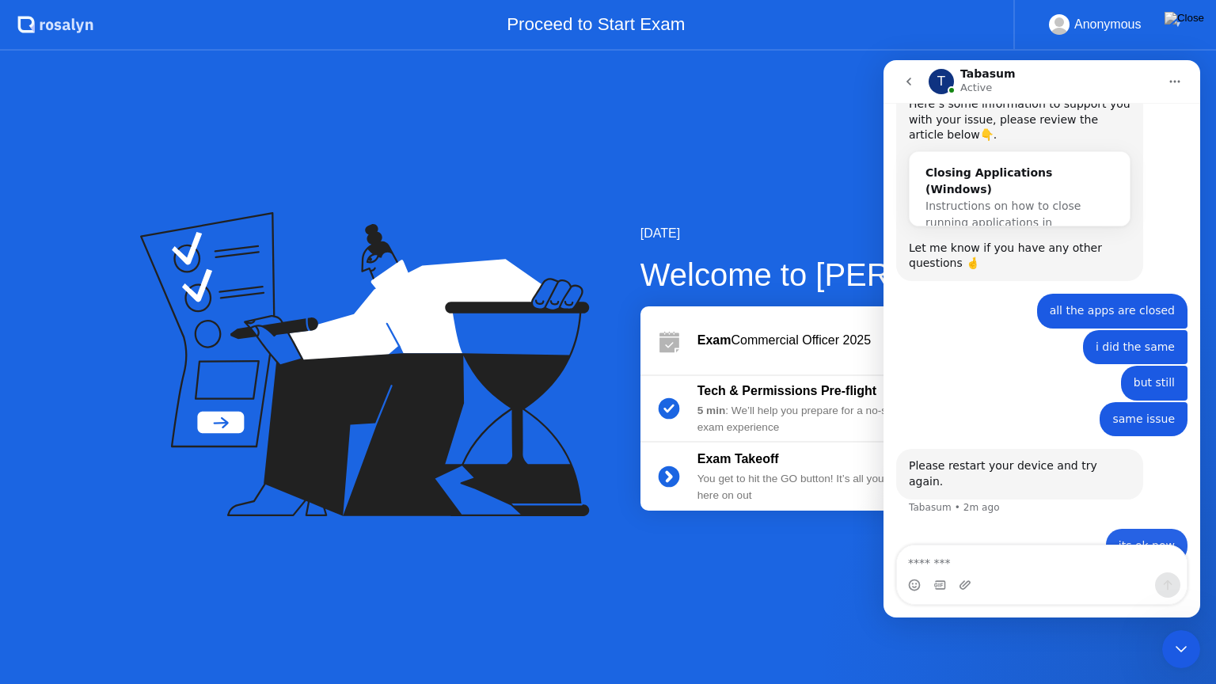
scroll to position [1216, 0]
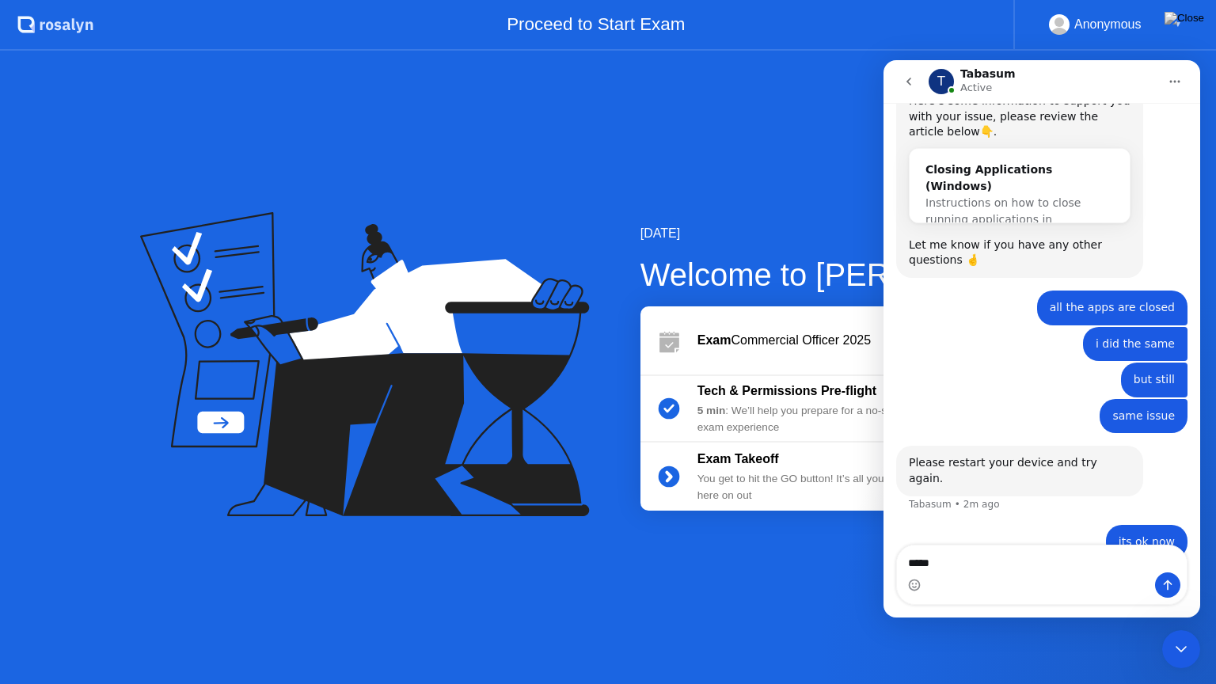
type textarea "******"
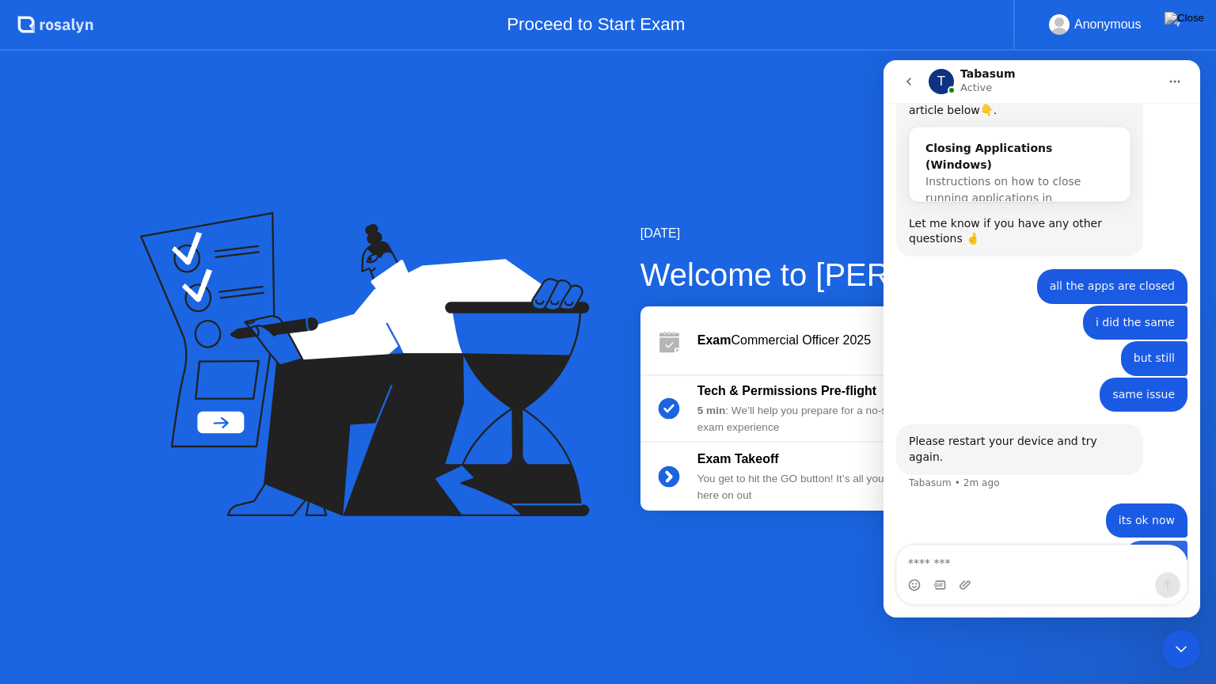
scroll to position [1252, 0]
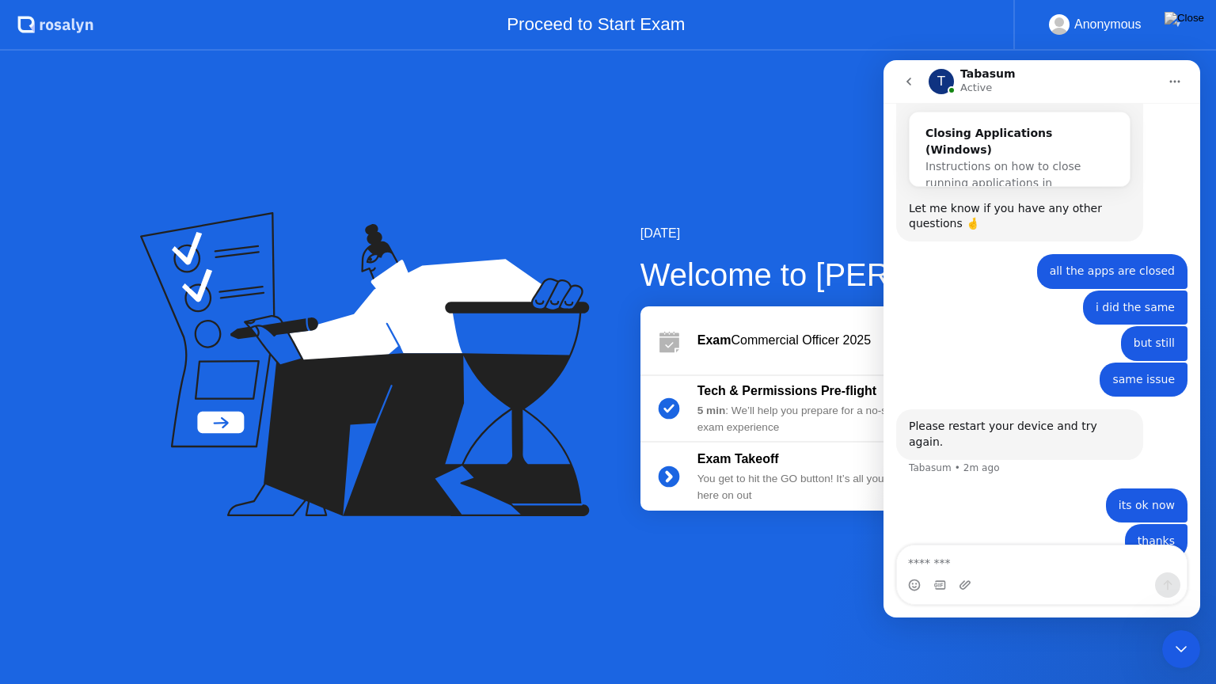
click at [1187, 628] on icon "Close Intercom Messenger" at bounding box center [1180, 649] width 19 height 19
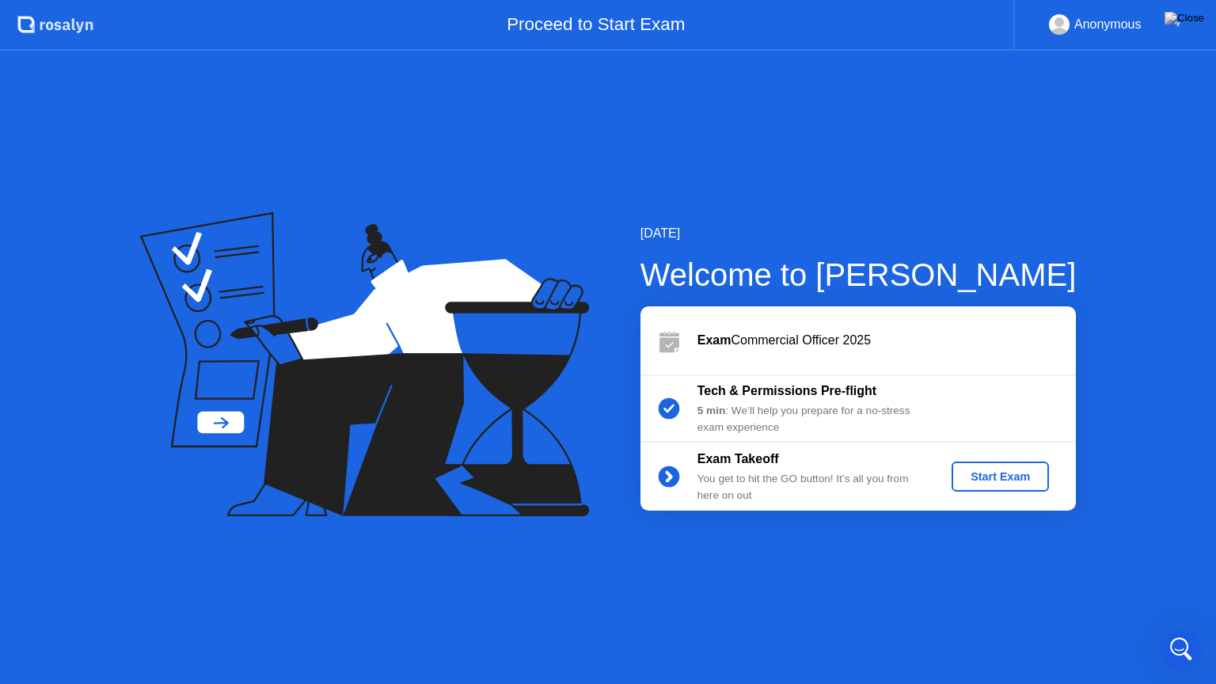
click at [987, 475] on div "Start Exam" at bounding box center [1000, 476] width 85 height 13
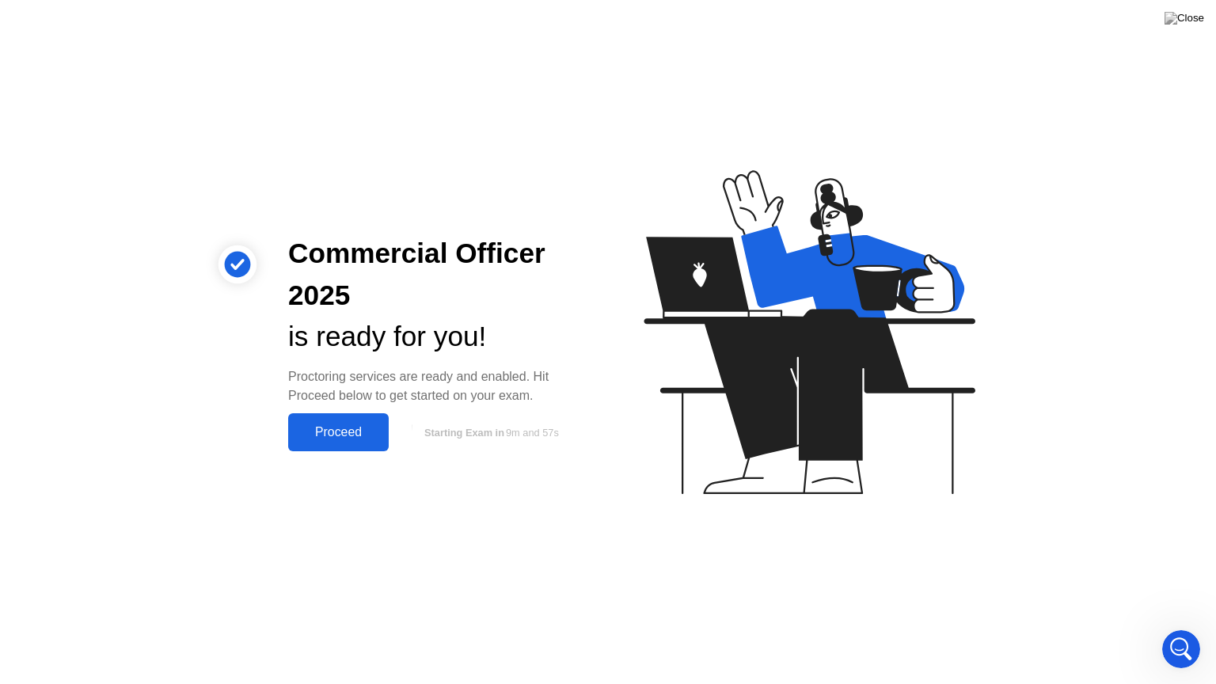
click at [330, 427] on div "Proceed" at bounding box center [338, 432] width 91 height 14
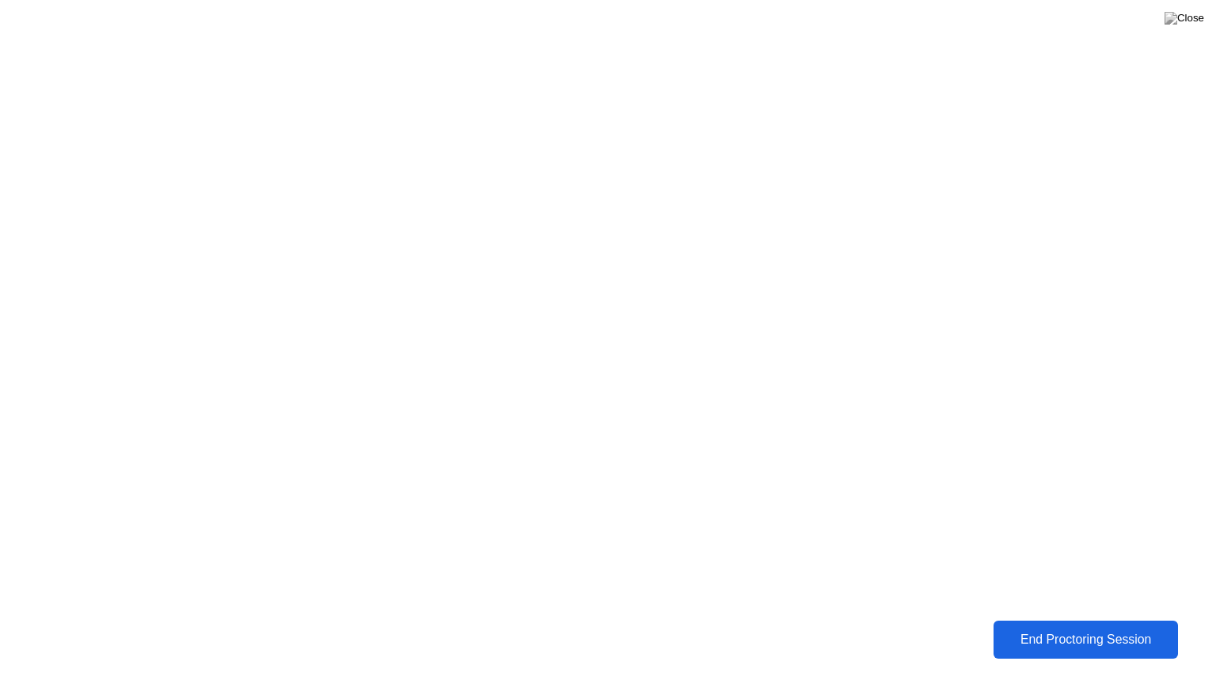
click at [1080, 628] on div "End Proctoring Session" at bounding box center [1085, 639] width 176 height 14
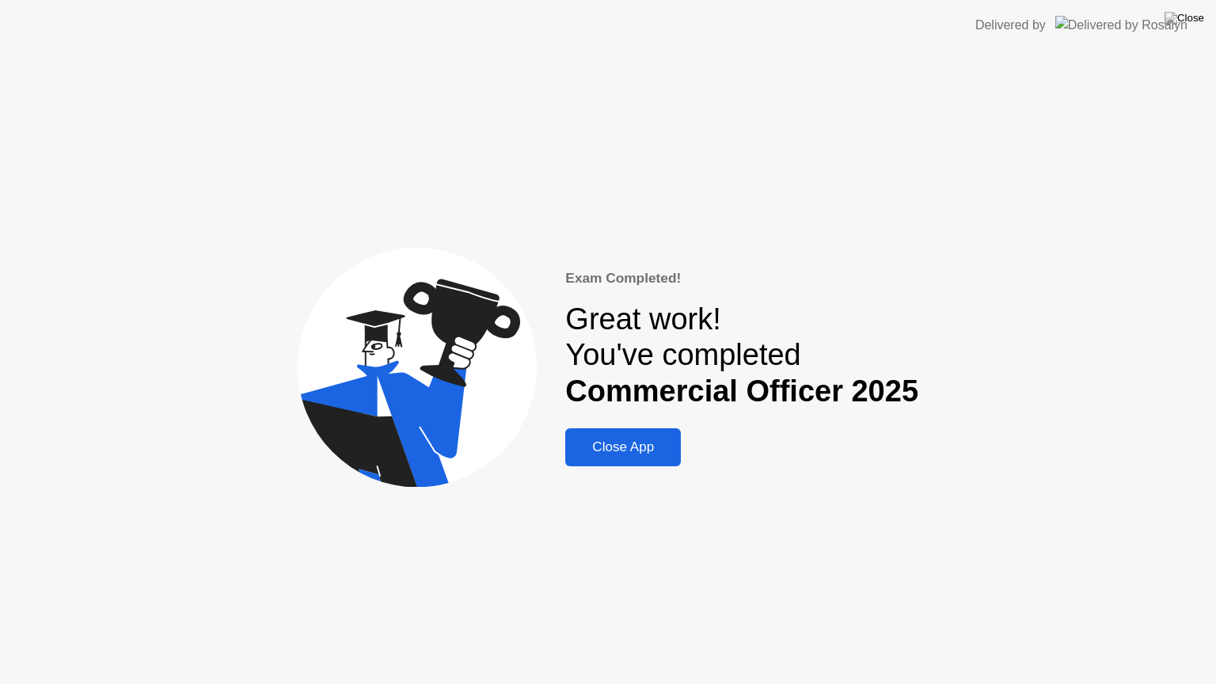
click at [651, 447] on div "Close App" at bounding box center [623, 447] width 106 height 16
